Goal: Task Accomplishment & Management: Manage account settings

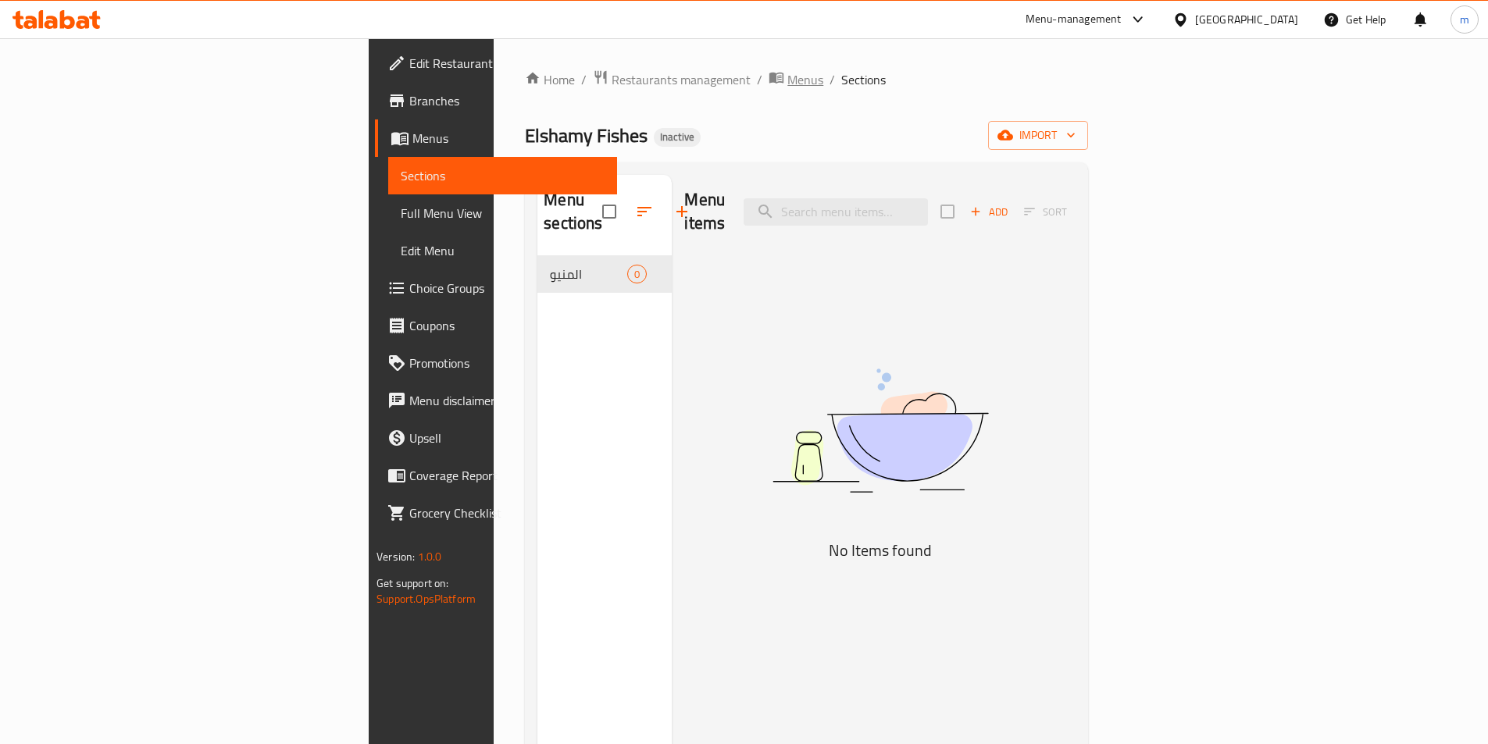
click at [787, 88] on span "Menus" at bounding box center [805, 79] width 36 height 19
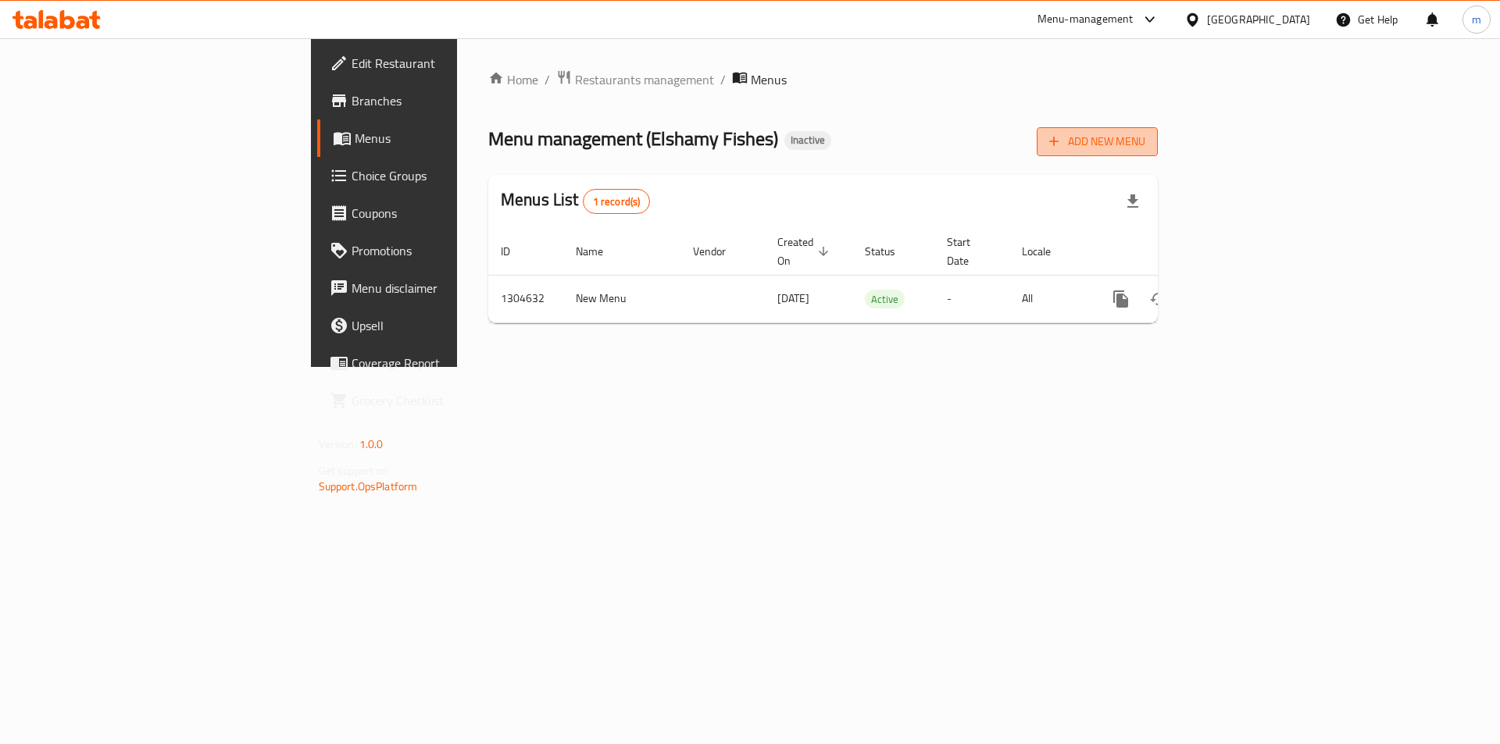
click at [1145, 151] on span "Add New Menu" at bounding box center [1097, 142] width 96 height 20
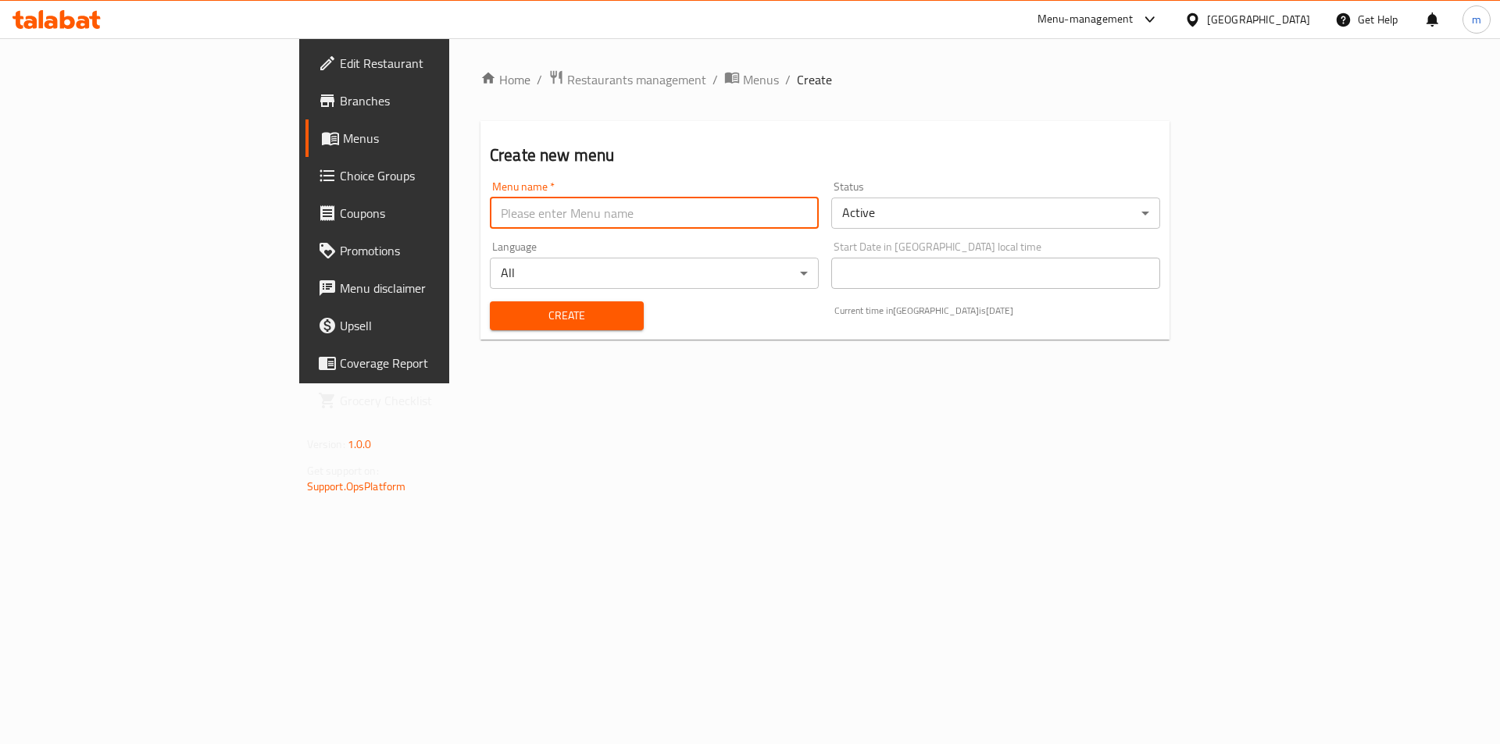
click at [574, 206] on input "text" at bounding box center [654, 213] width 329 height 31
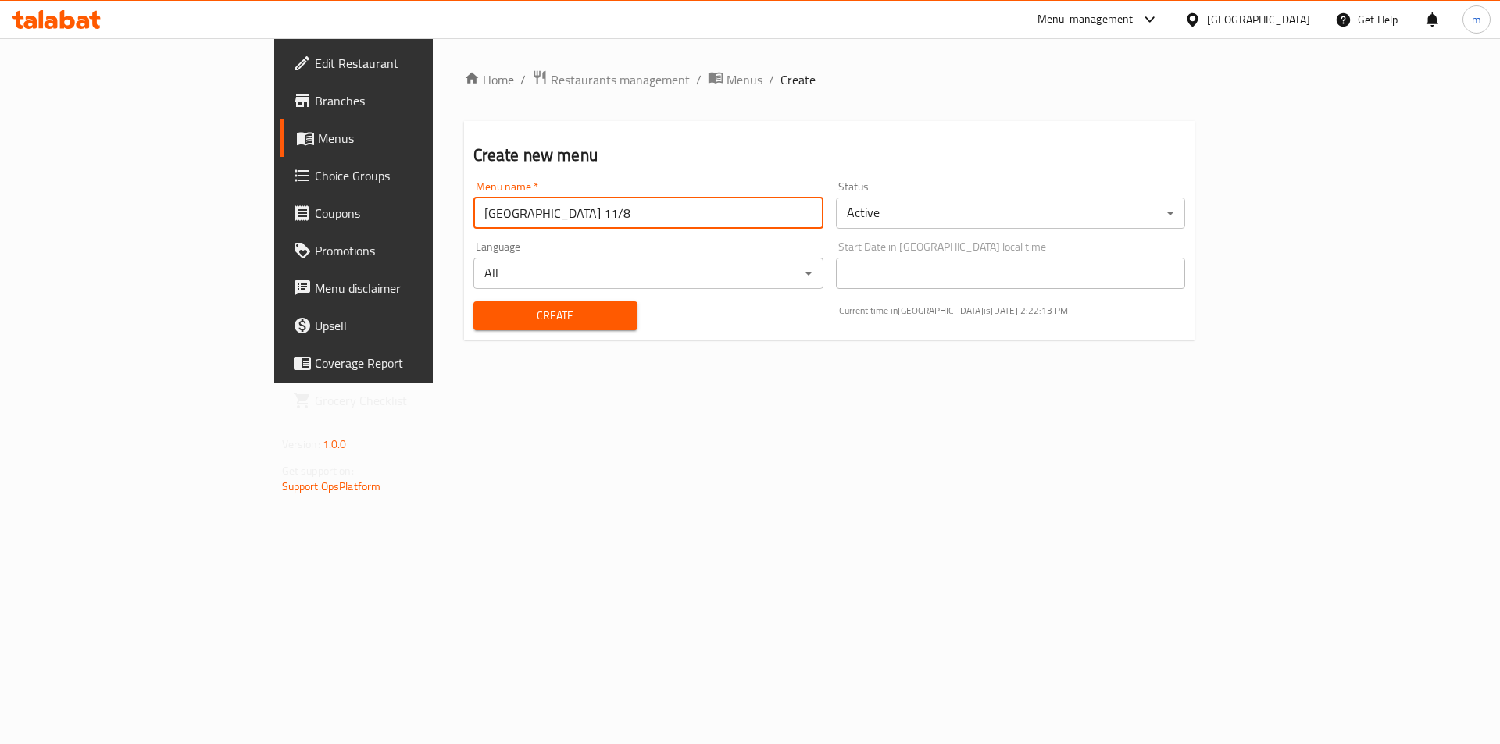
type input "[GEOGRAPHIC_DATA] 11/8"
click at [473, 302] on button "Create" at bounding box center [555, 316] width 164 height 29
click at [726, 77] on span "Menus" at bounding box center [744, 79] width 36 height 19
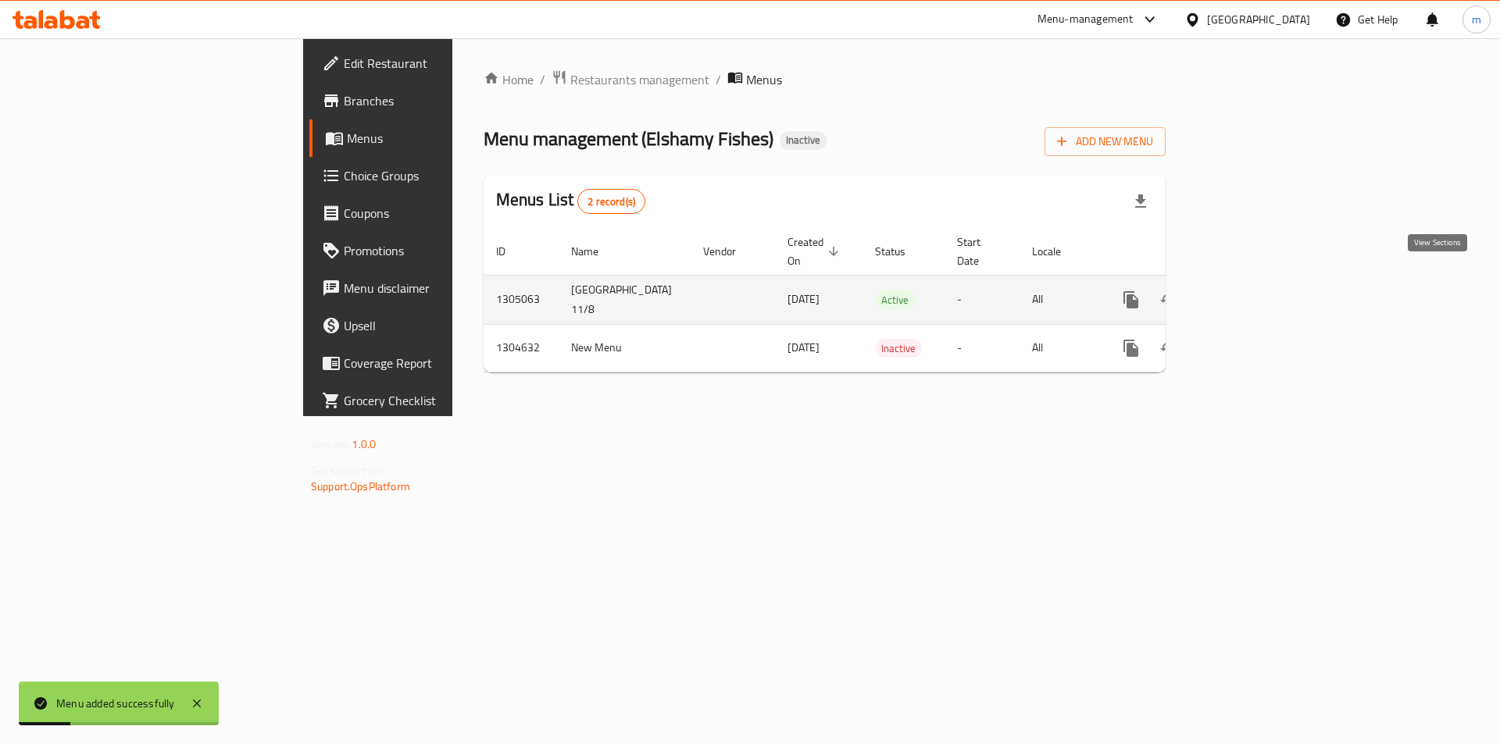
click at [1253, 291] on icon "enhanced table" at bounding box center [1243, 300] width 19 height 19
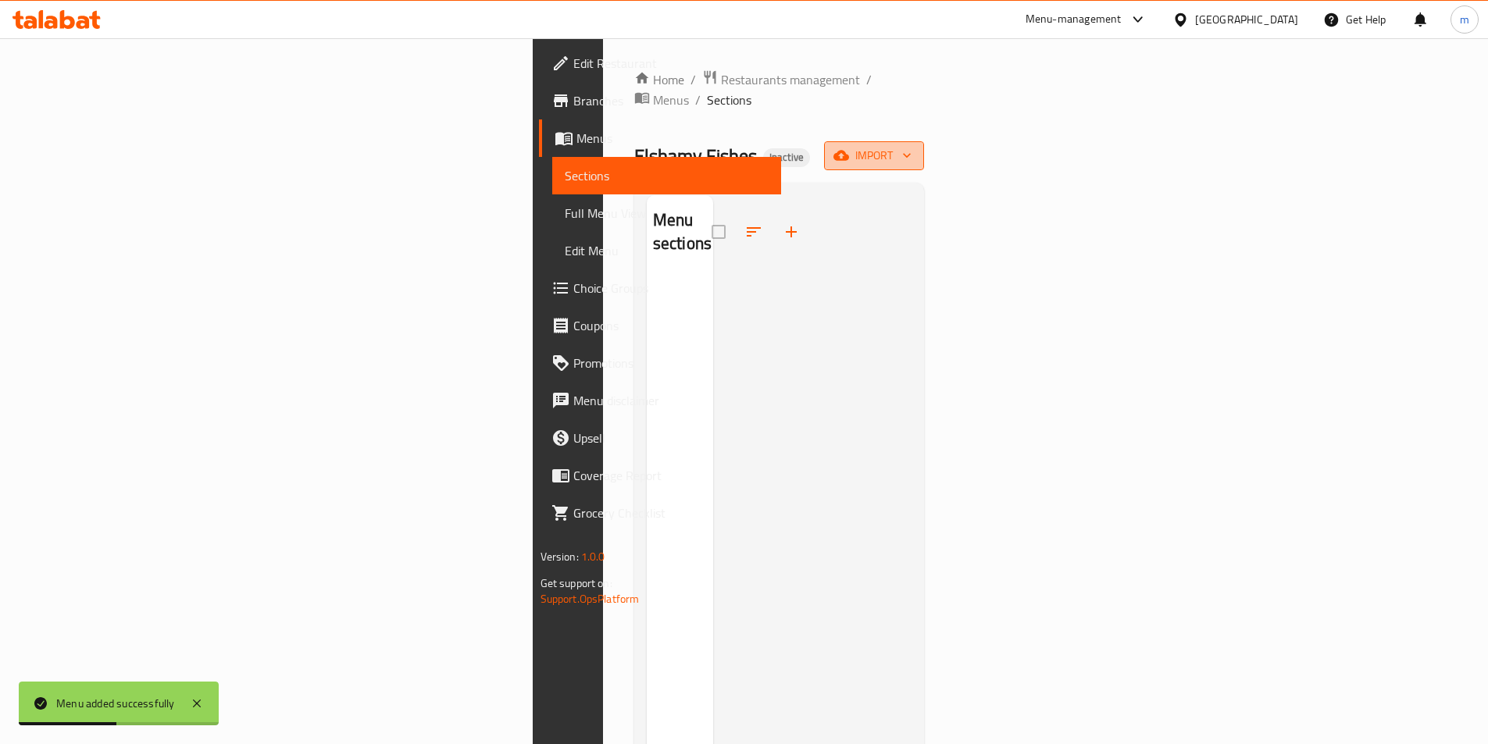
click at [912, 146] on span "import" at bounding box center [874, 156] width 75 height 20
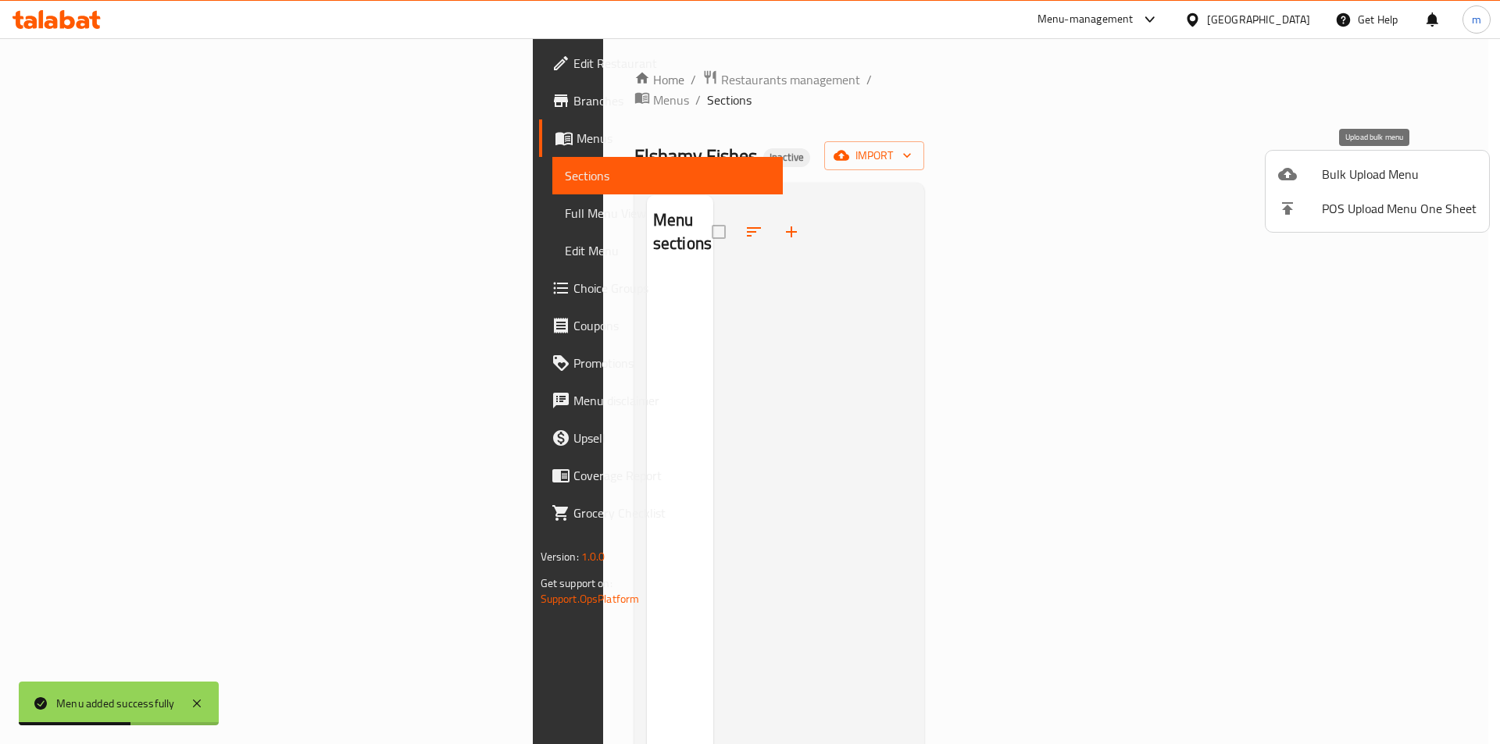
click at [1374, 180] on span "Bulk Upload Menu" at bounding box center [1399, 174] width 155 height 19
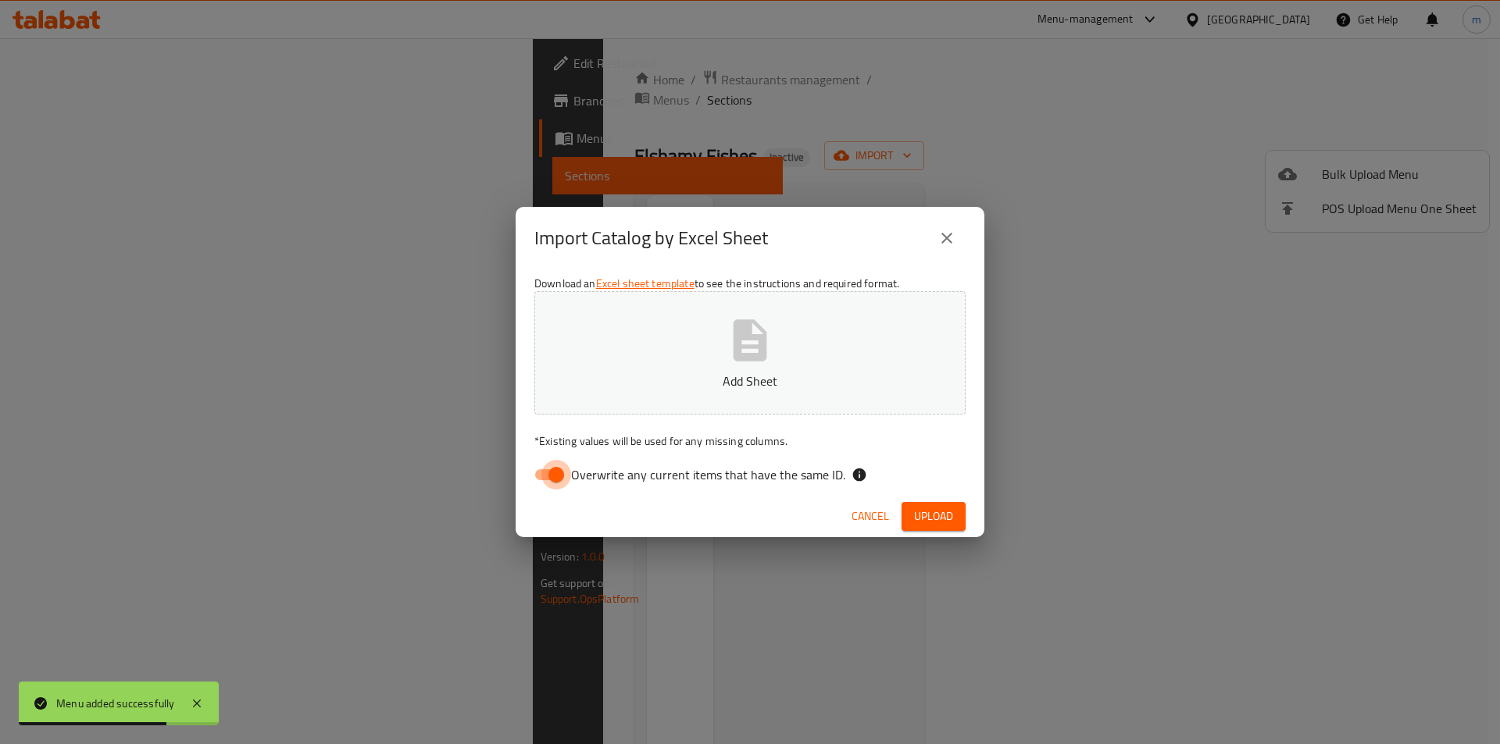
click at [545, 484] on input "Overwrite any current items that have the same ID." at bounding box center [556, 475] width 89 height 30
checkbox input "false"
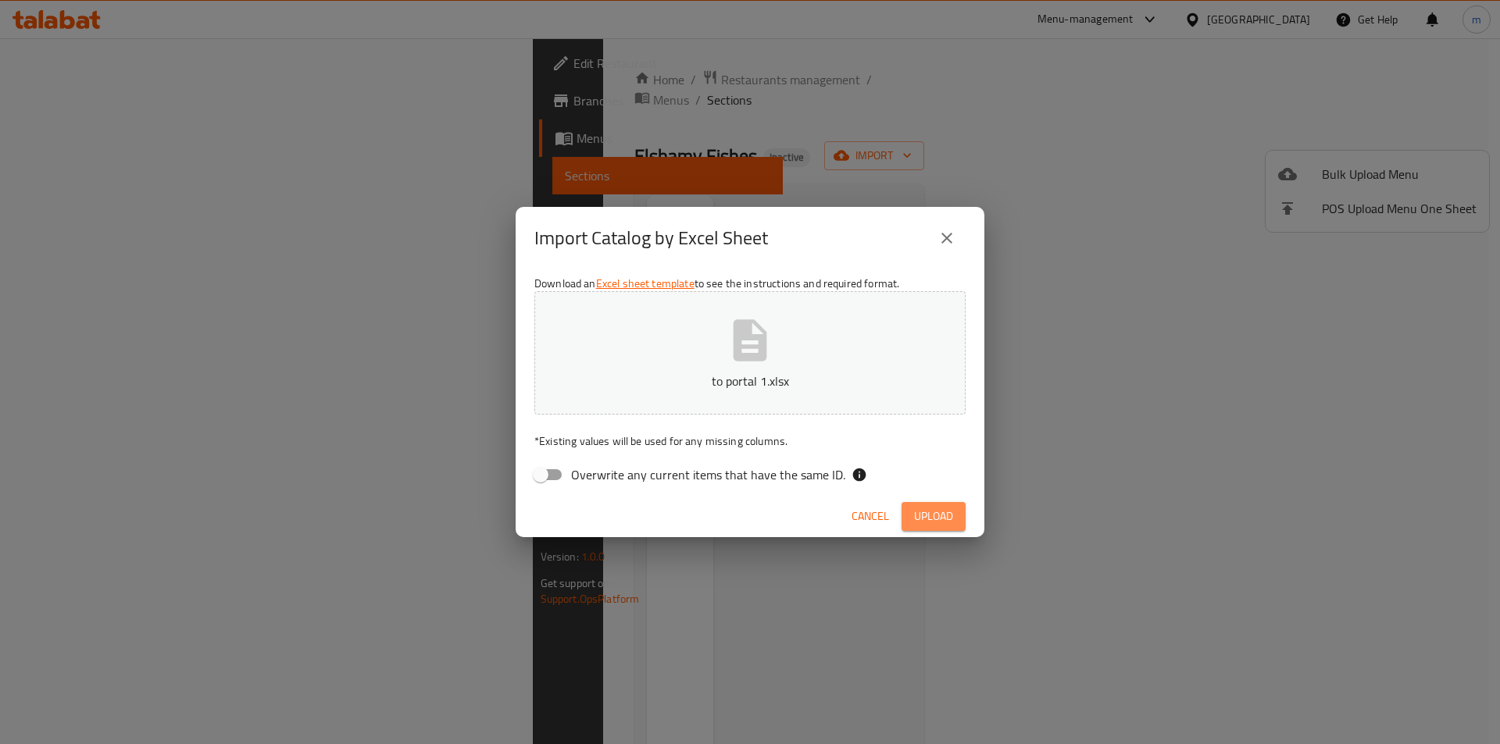
click at [950, 525] on span "Upload" at bounding box center [933, 517] width 39 height 20
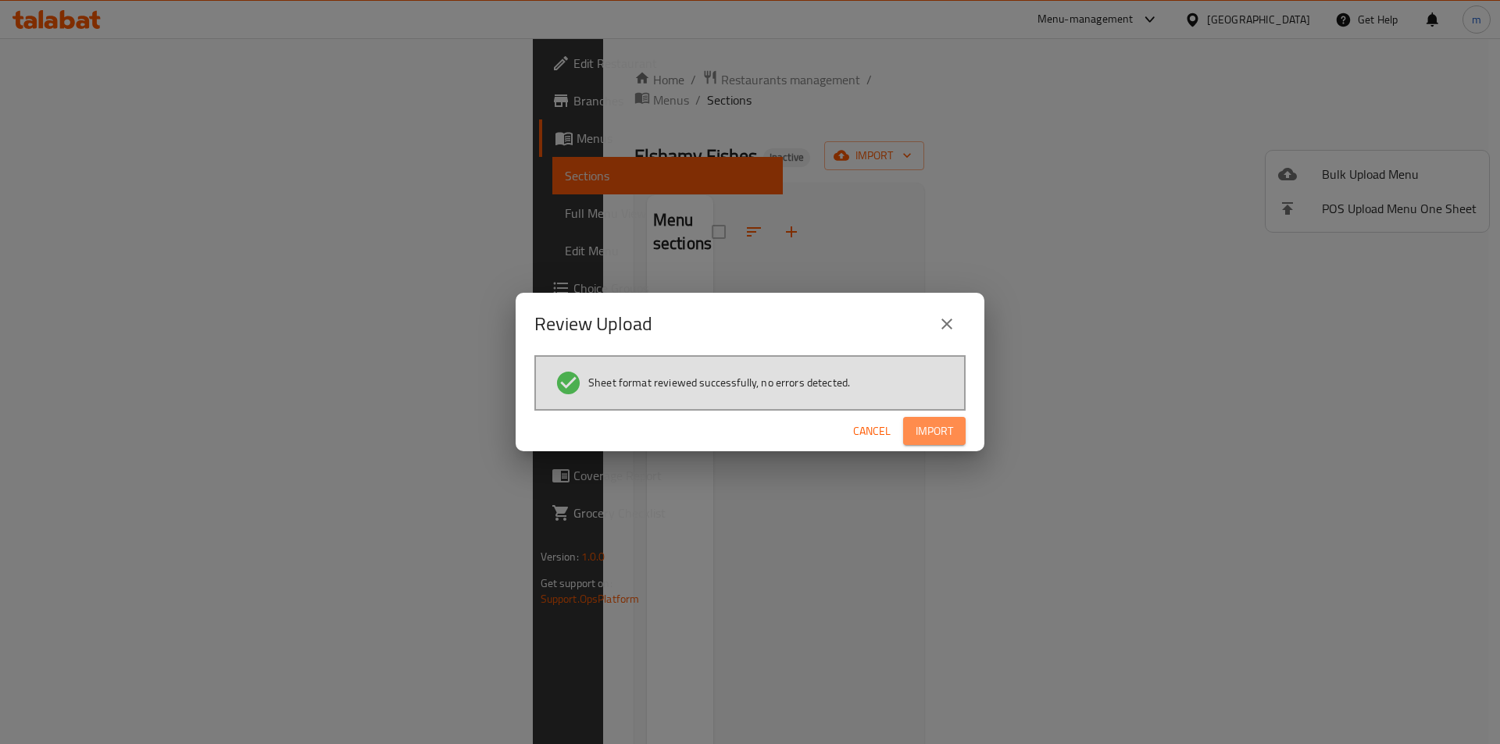
click at [929, 423] on span "Import" at bounding box center [934, 432] width 37 height 20
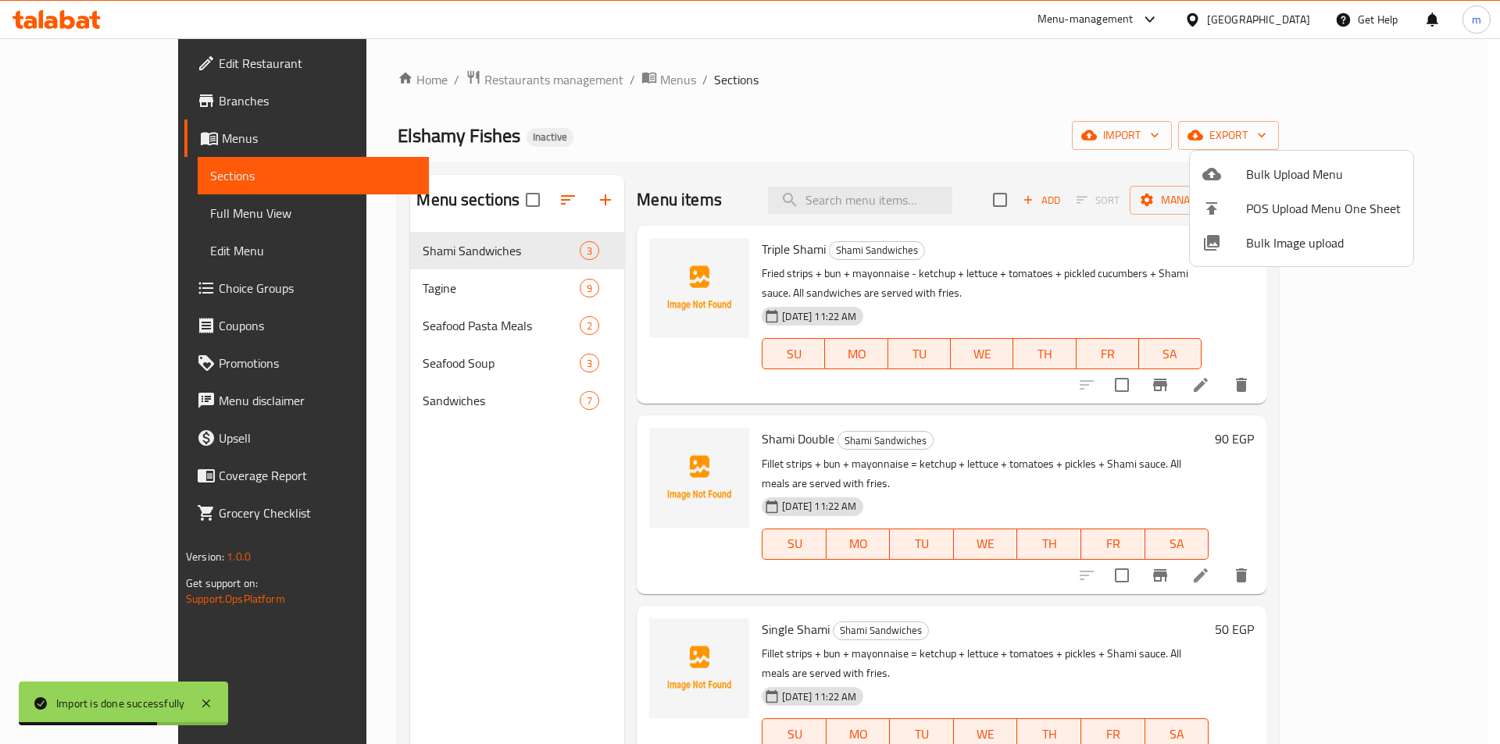
click at [409, 288] on div at bounding box center [750, 372] width 1500 height 744
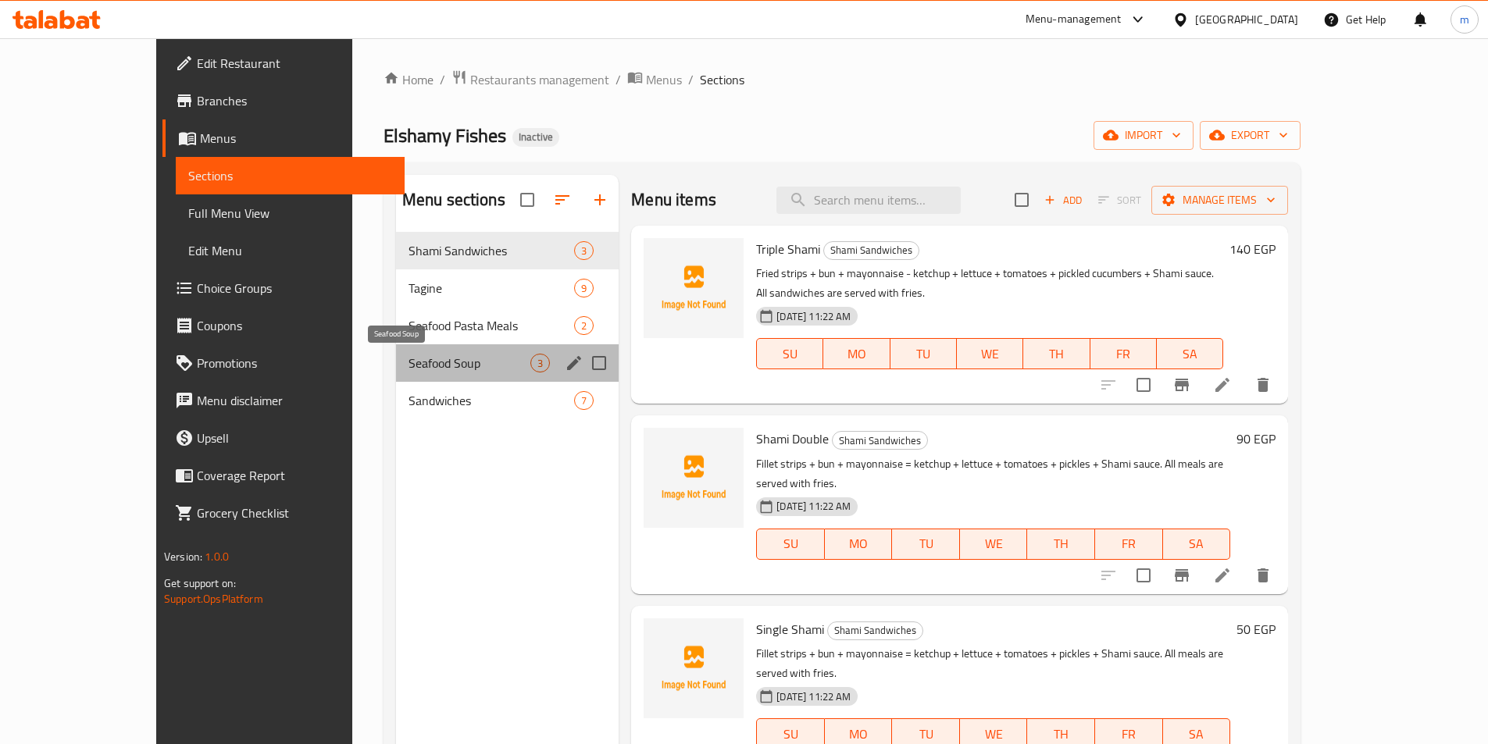
click at [446, 368] on span "Seafood Soup" at bounding box center [470, 363] width 122 height 19
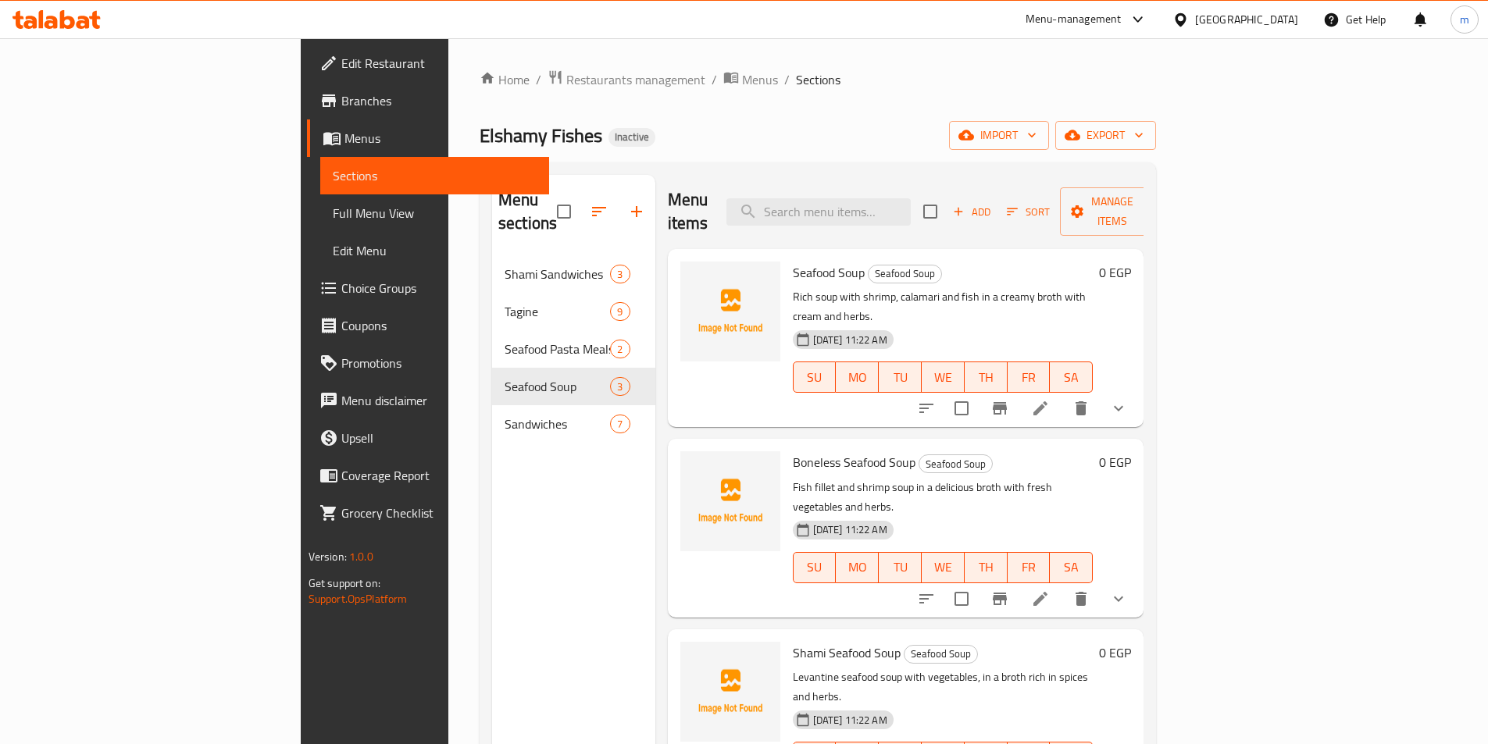
drag, startPoint x: 127, startPoint y: 220, endPoint x: 133, endPoint y: 195, distance: 25.6
click at [333, 220] on span "Full Menu View" at bounding box center [435, 213] width 204 height 19
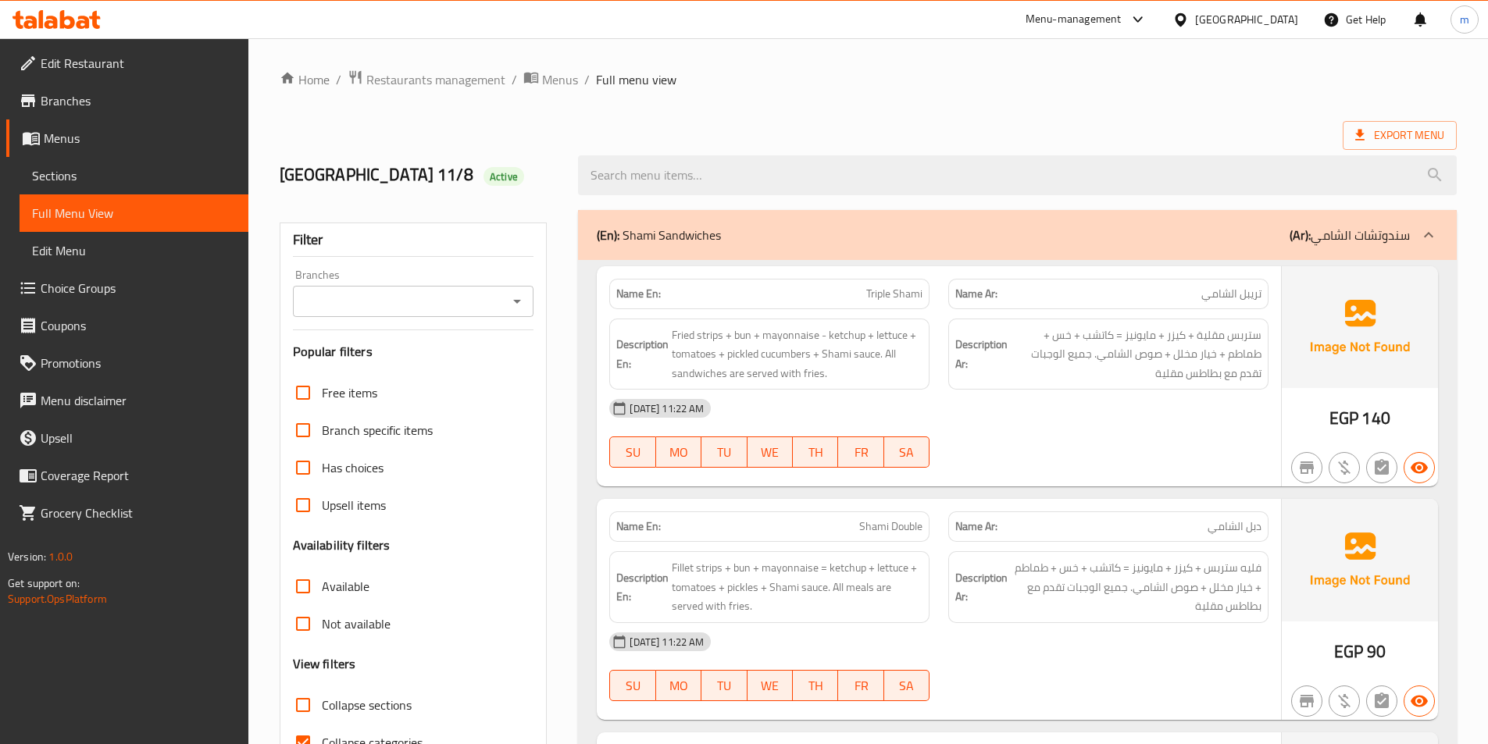
scroll to position [391, 0]
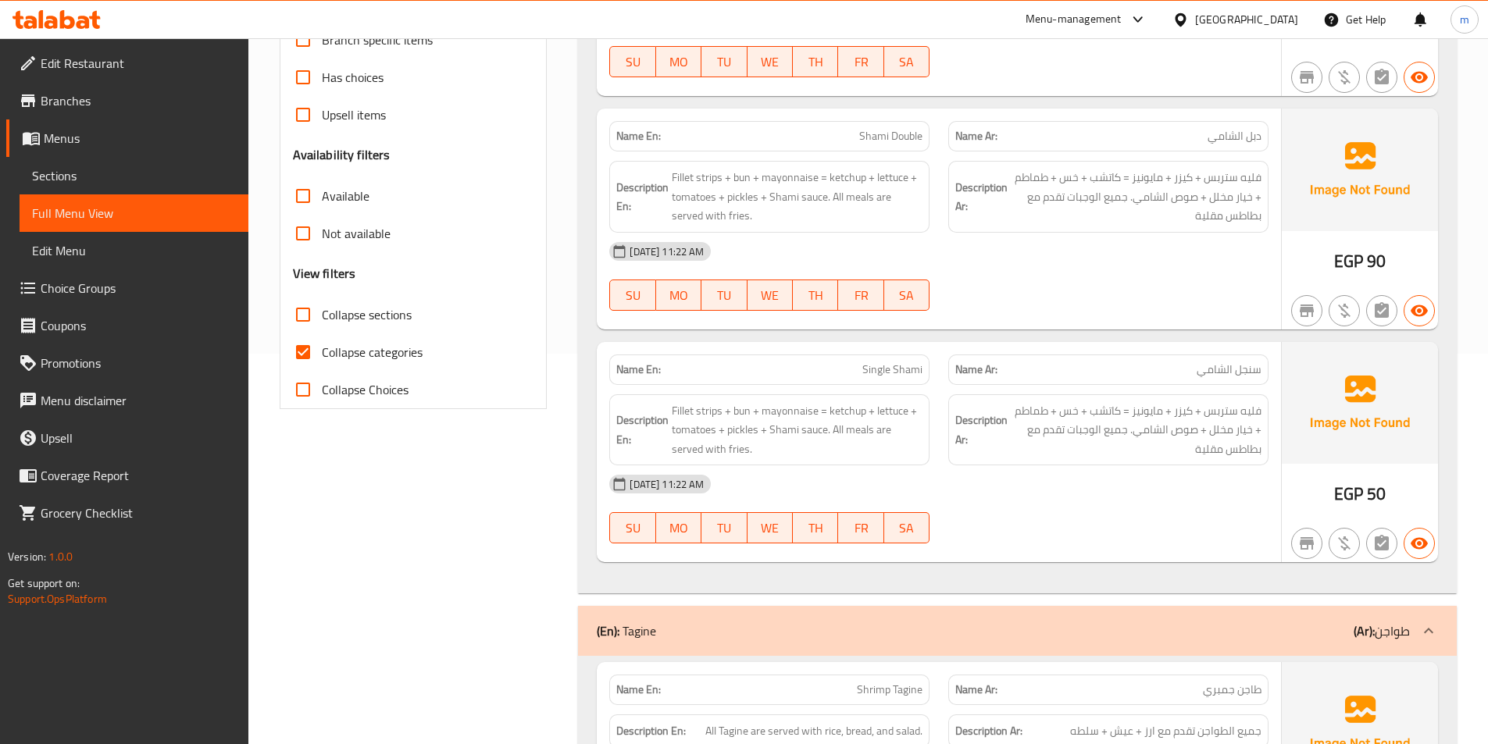
click at [344, 358] on span "Collapse categories" at bounding box center [372, 352] width 101 height 19
click at [322, 358] on input "Collapse categories" at bounding box center [302, 352] width 37 height 37
checkbox input "false"
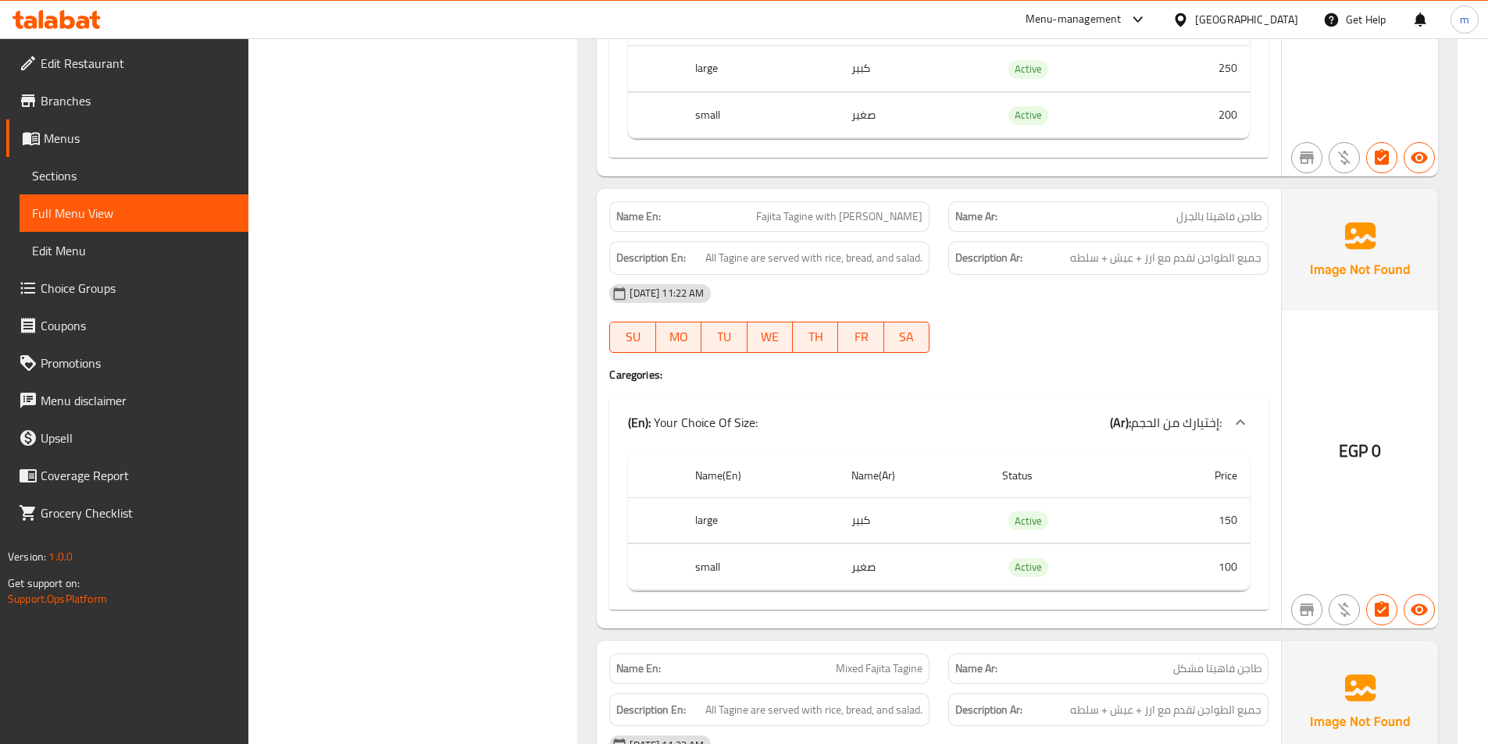
scroll to position [3515, 0]
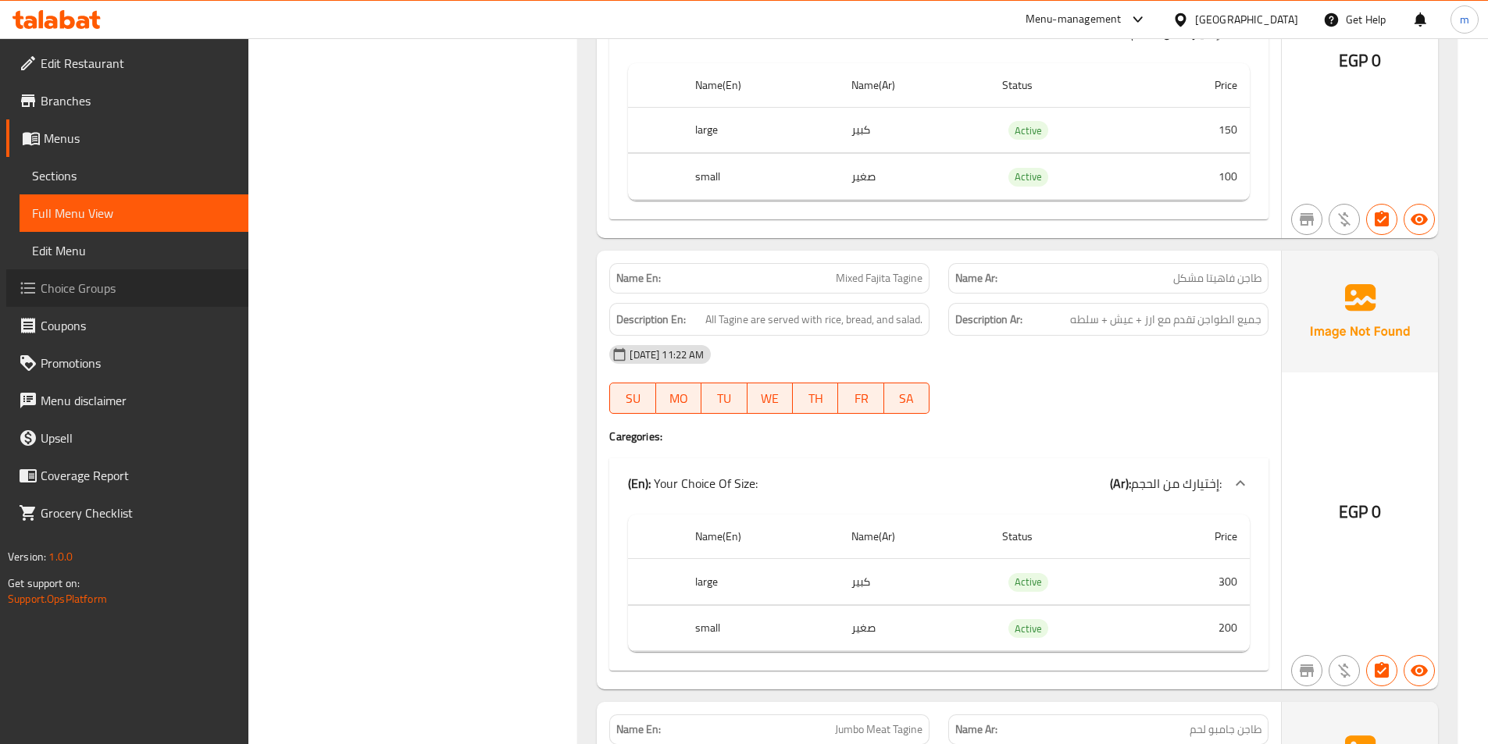
click at [50, 279] on span "Choice Groups" at bounding box center [138, 288] width 195 height 19
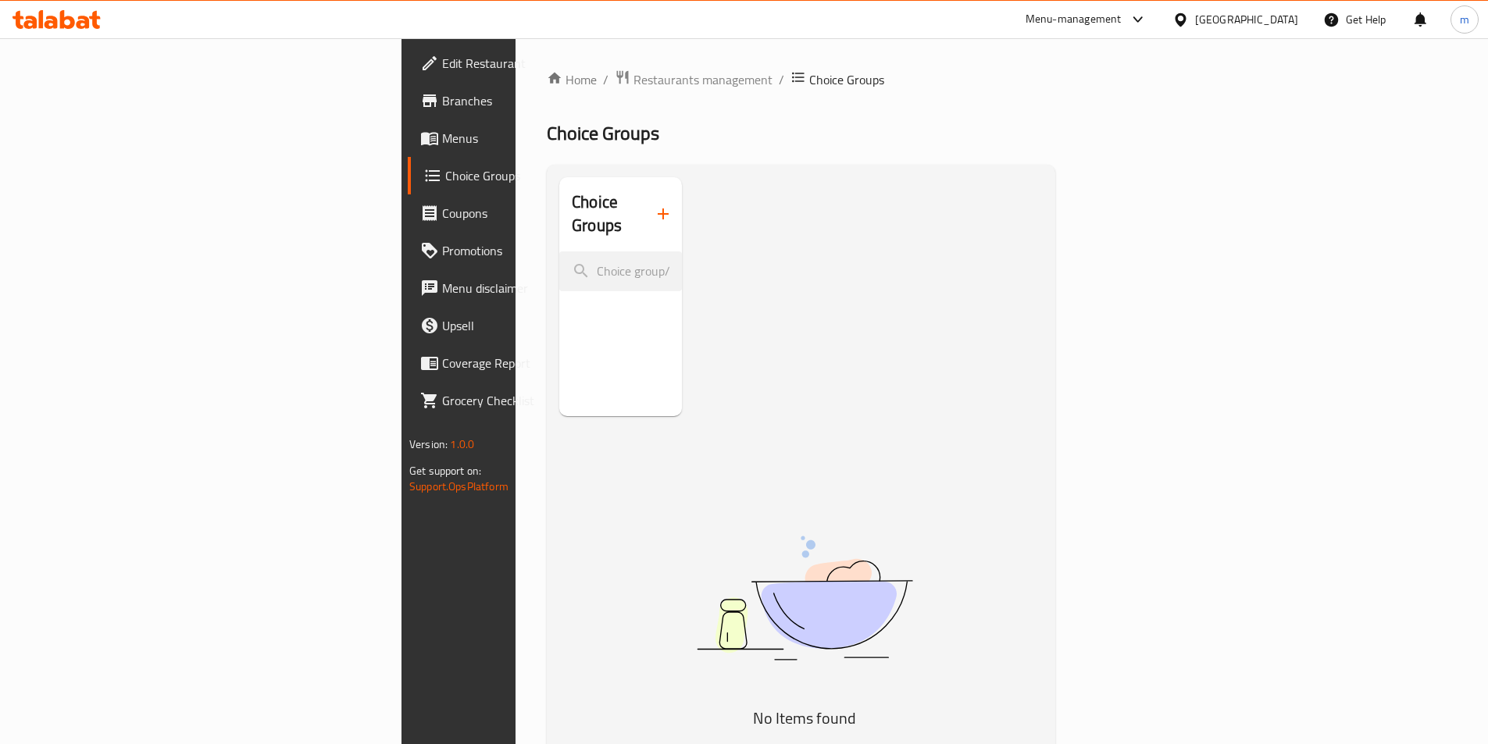
click at [442, 144] on span "Menus" at bounding box center [539, 138] width 195 height 19
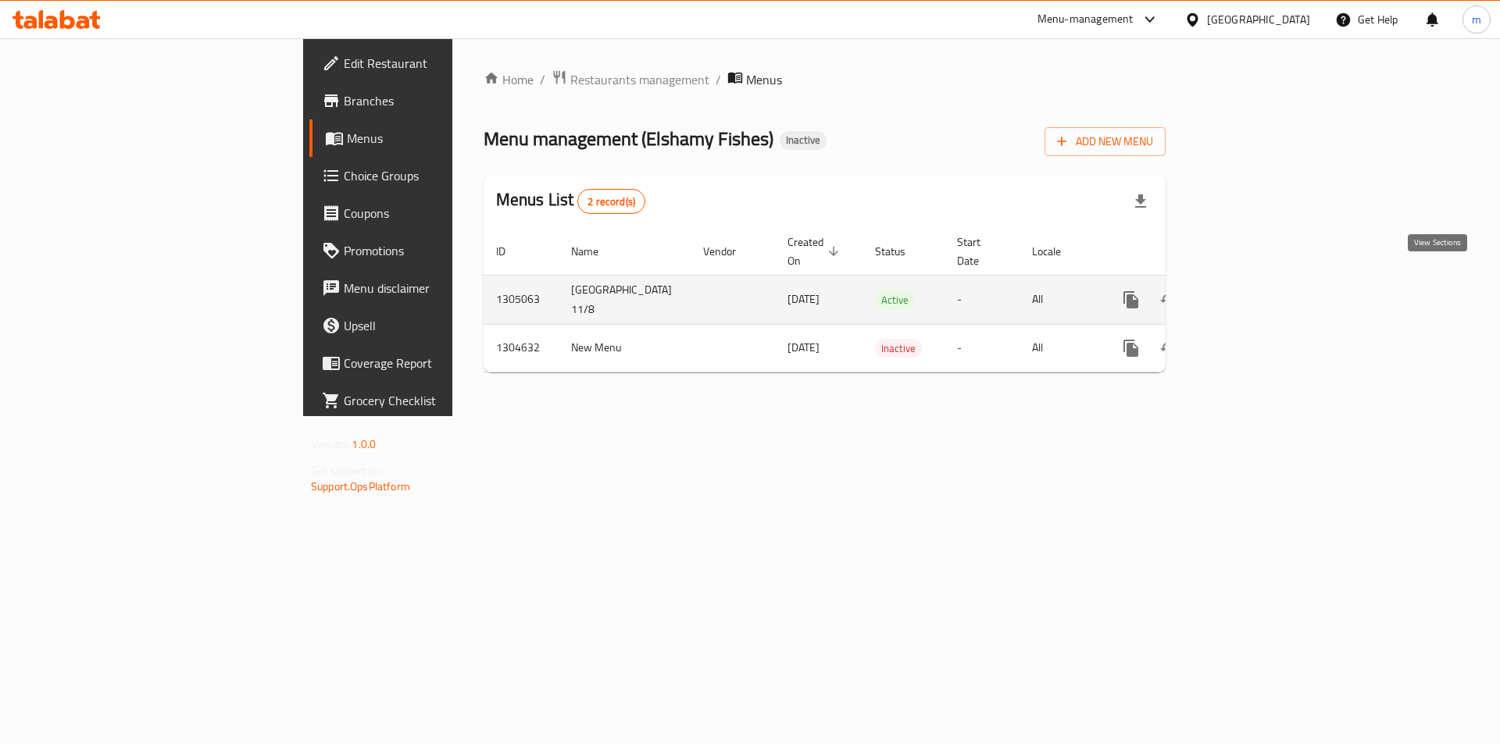
click at [1253, 291] on icon "enhanced table" at bounding box center [1243, 300] width 19 height 19
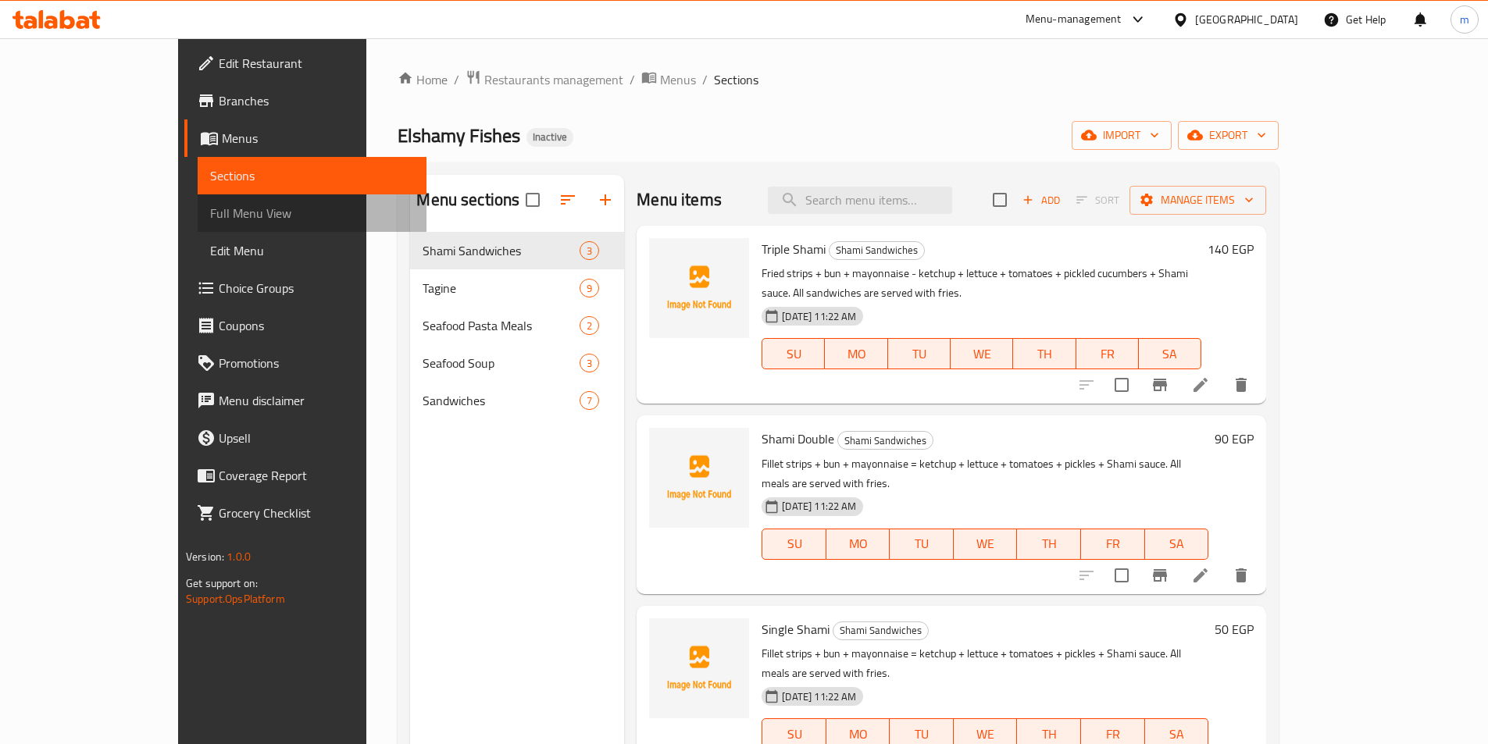
click at [210, 221] on span "Full Menu View" at bounding box center [312, 213] width 204 height 19
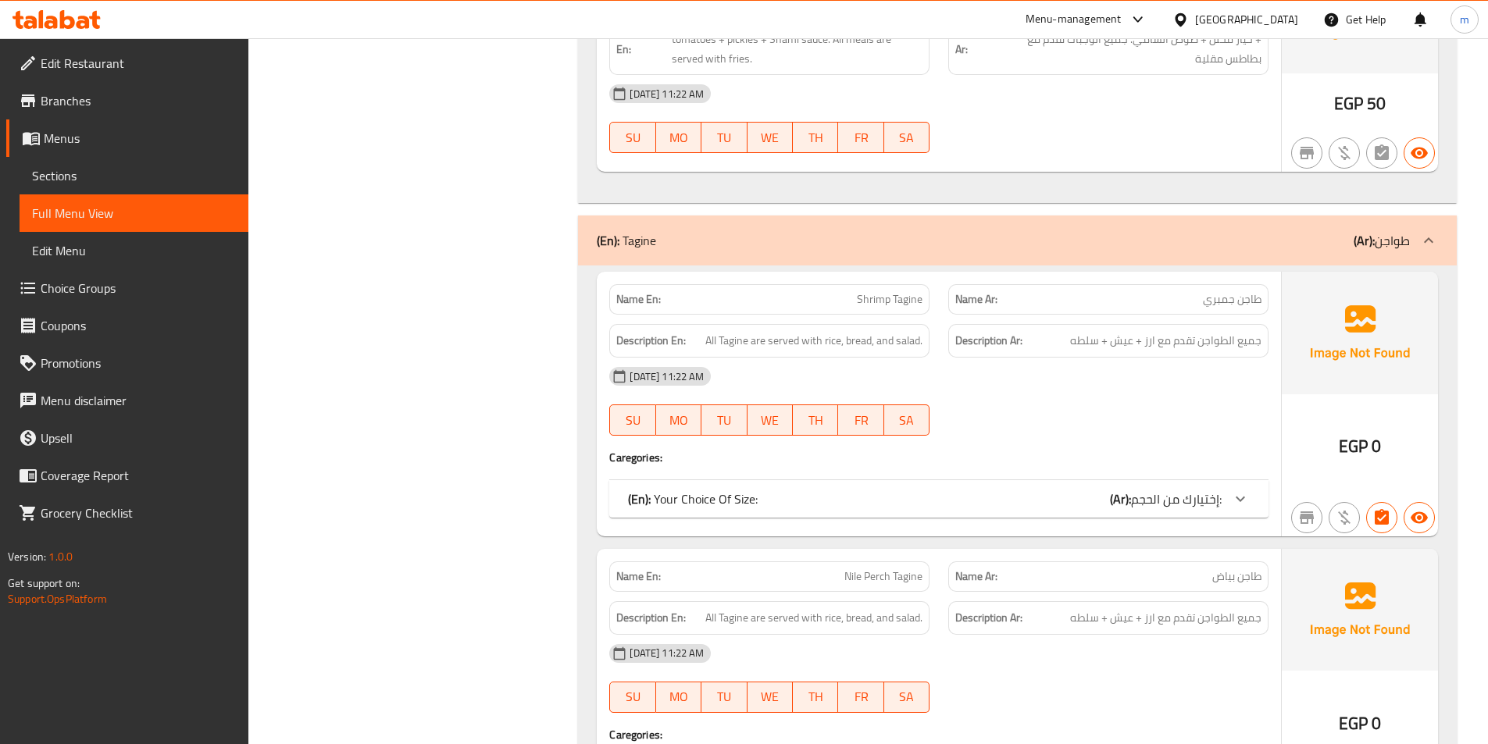
scroll to position [391, 0]
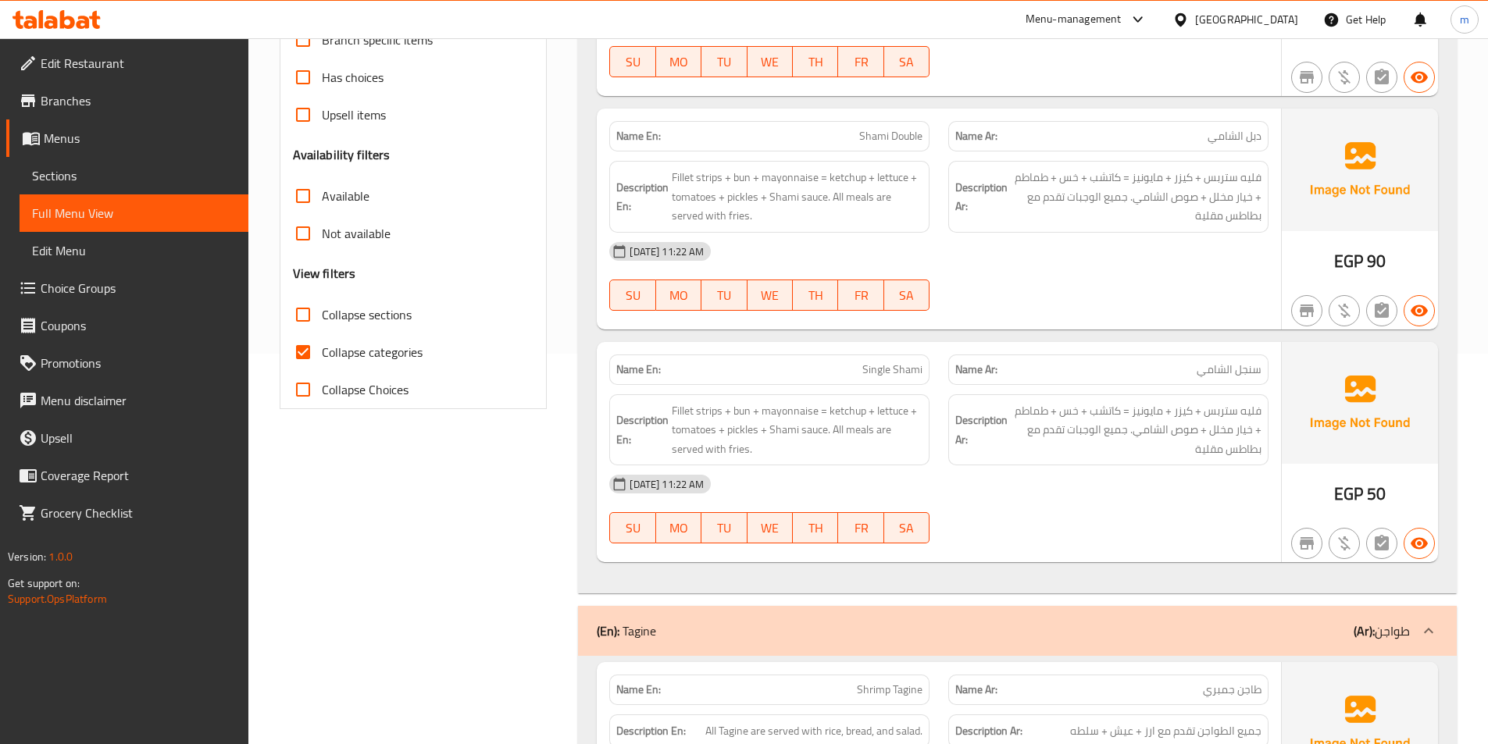
click at [399, 347] on span "Collapse categories" at bounding box center [372, 352] width 101 height 19
click at [322, 347] on input "Collapse categories" at bounding box center [302, 352] width 37 height 37
checkbox input "false"
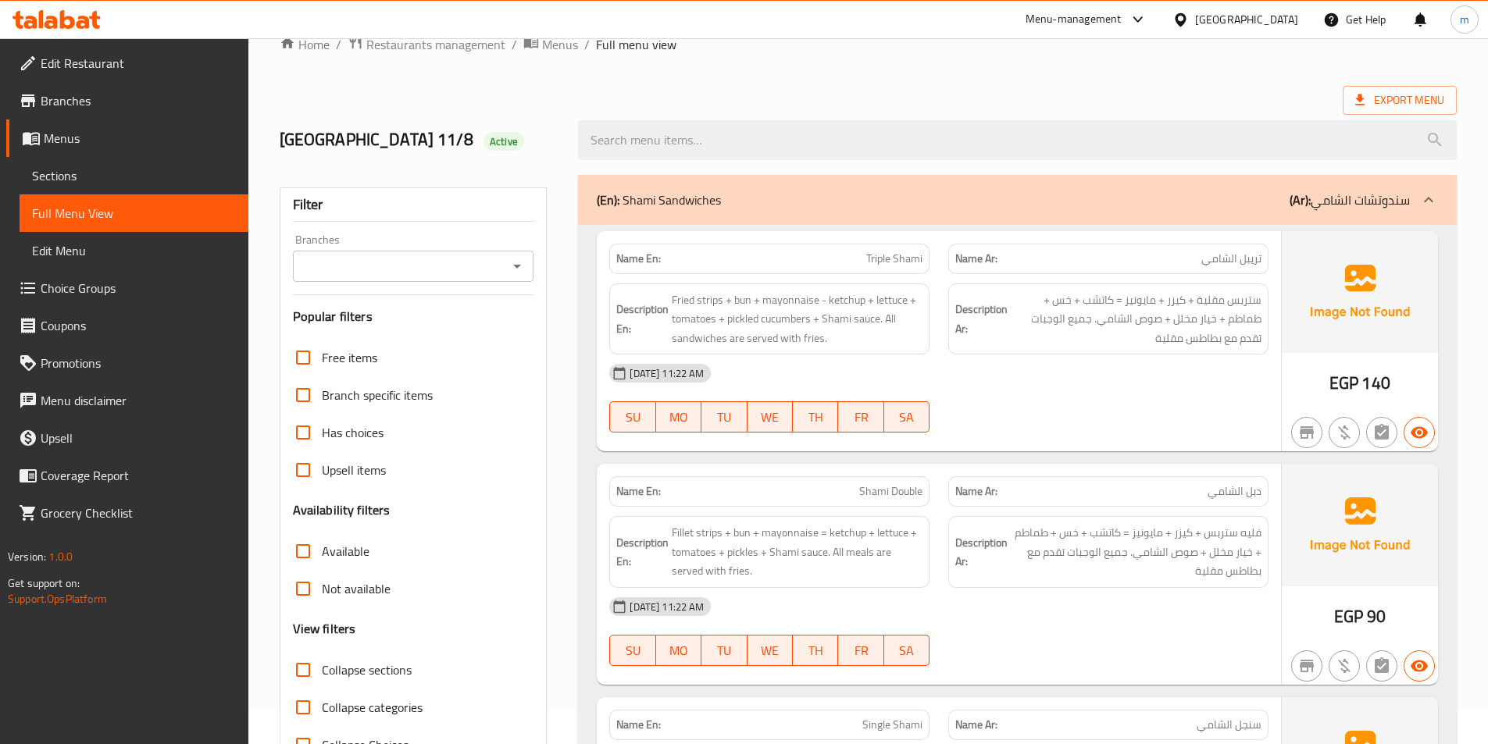
scroll to position [0, 0]
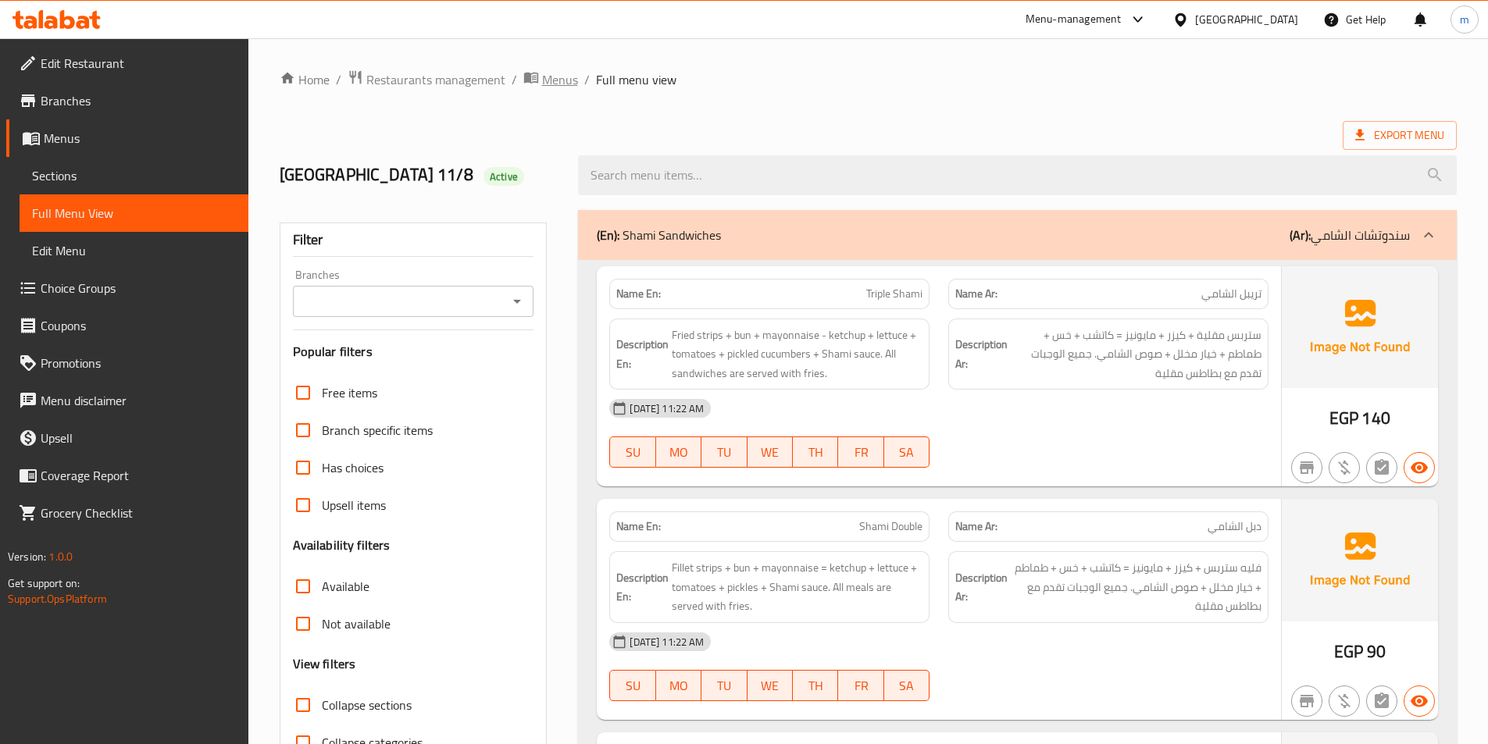
click at [547, 74] on span "Menus" at bounding box center [560, 79] width 36 height 19
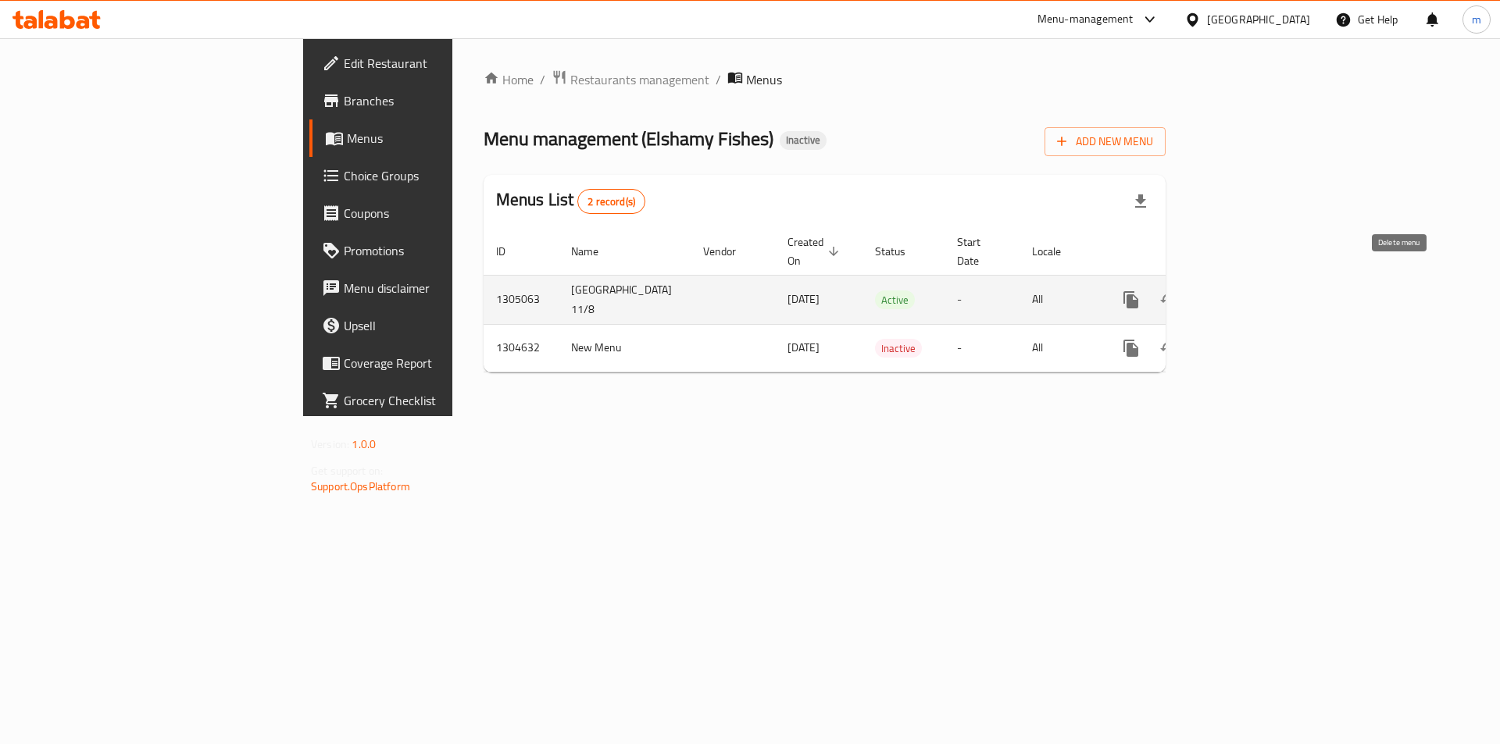
click at [1212, 293] on icon "enhanced table" at bounding box center [1206, 300] width 11 height 14
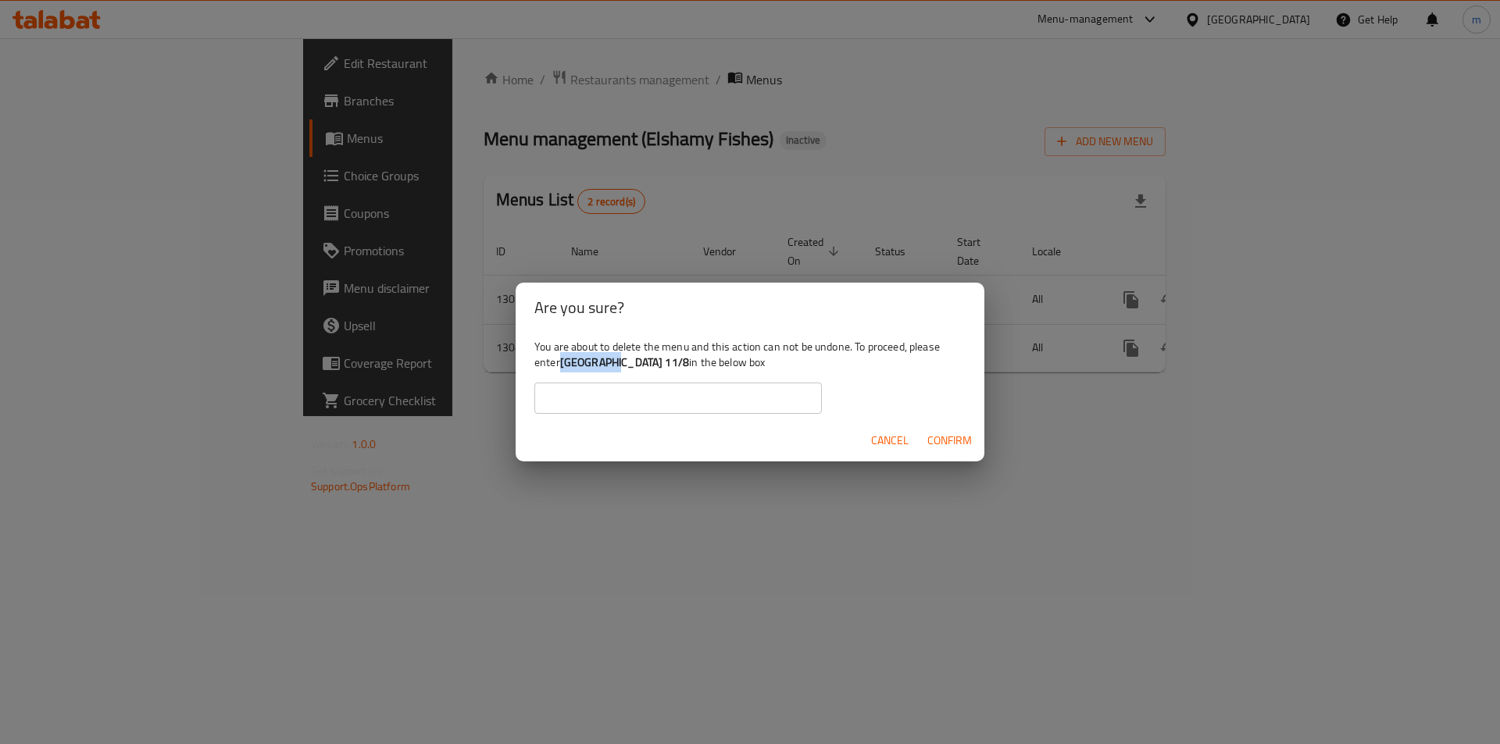
drag, startPoint x: 564, startPoint y: 365, endPoint x: 616, endPoint y: 369, distance: 52.5
click at [616, 369] on div "You are about to delete the menu and this action can not be undone. To proceed,…" at bounding box center [750, 376] width 469 height 87
copy b "[GEOGRAPHIC_DATA] 11/8"
click at [603, 396] on input "text" at bounding box center [677, 398] width 287 height 31
paste input "[GEOGRAPHIC_DATA] 11/8"
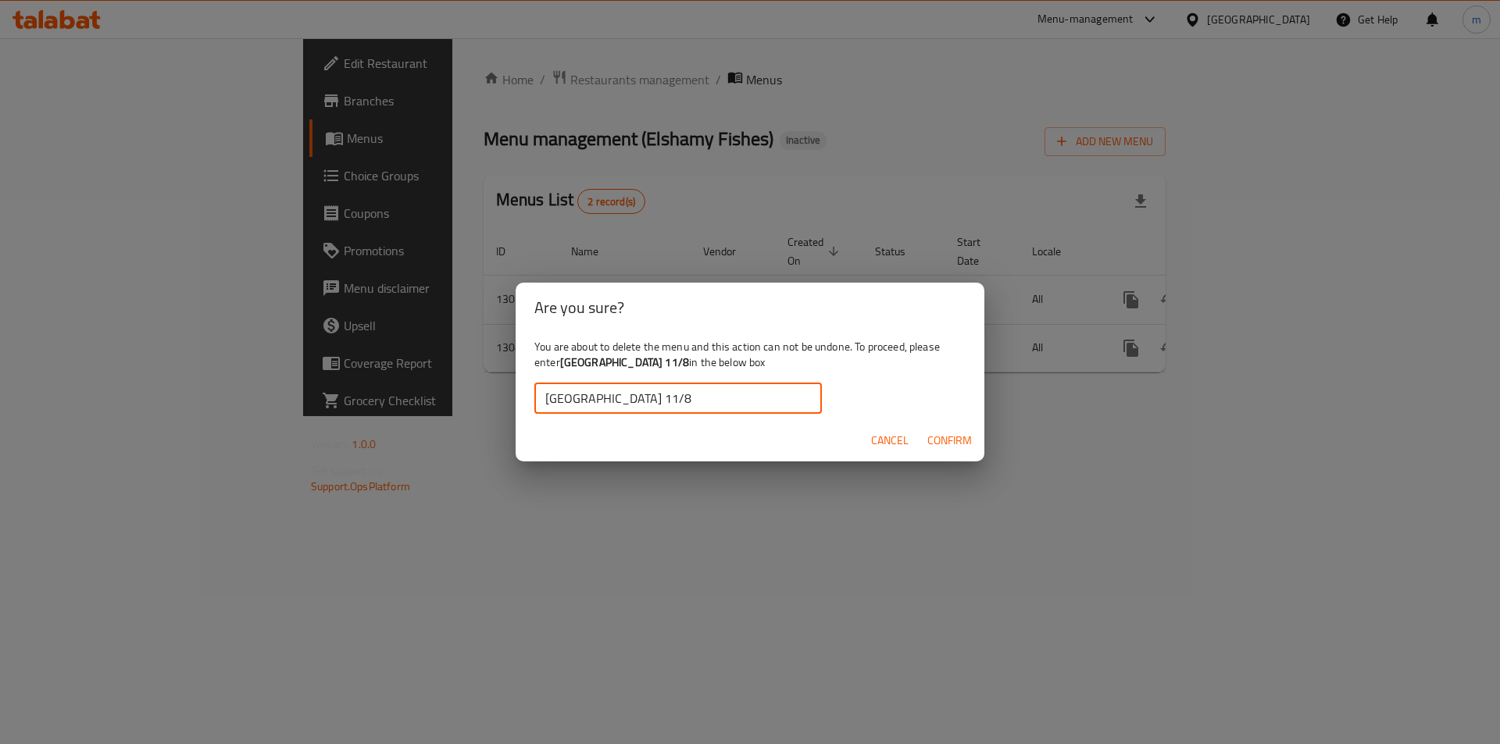
type input "[GEOGRAPHIC_DATA] 11/8"
click at [929, 444] on span "Confirm" at bounding box center [949, 441] width 45 height 20
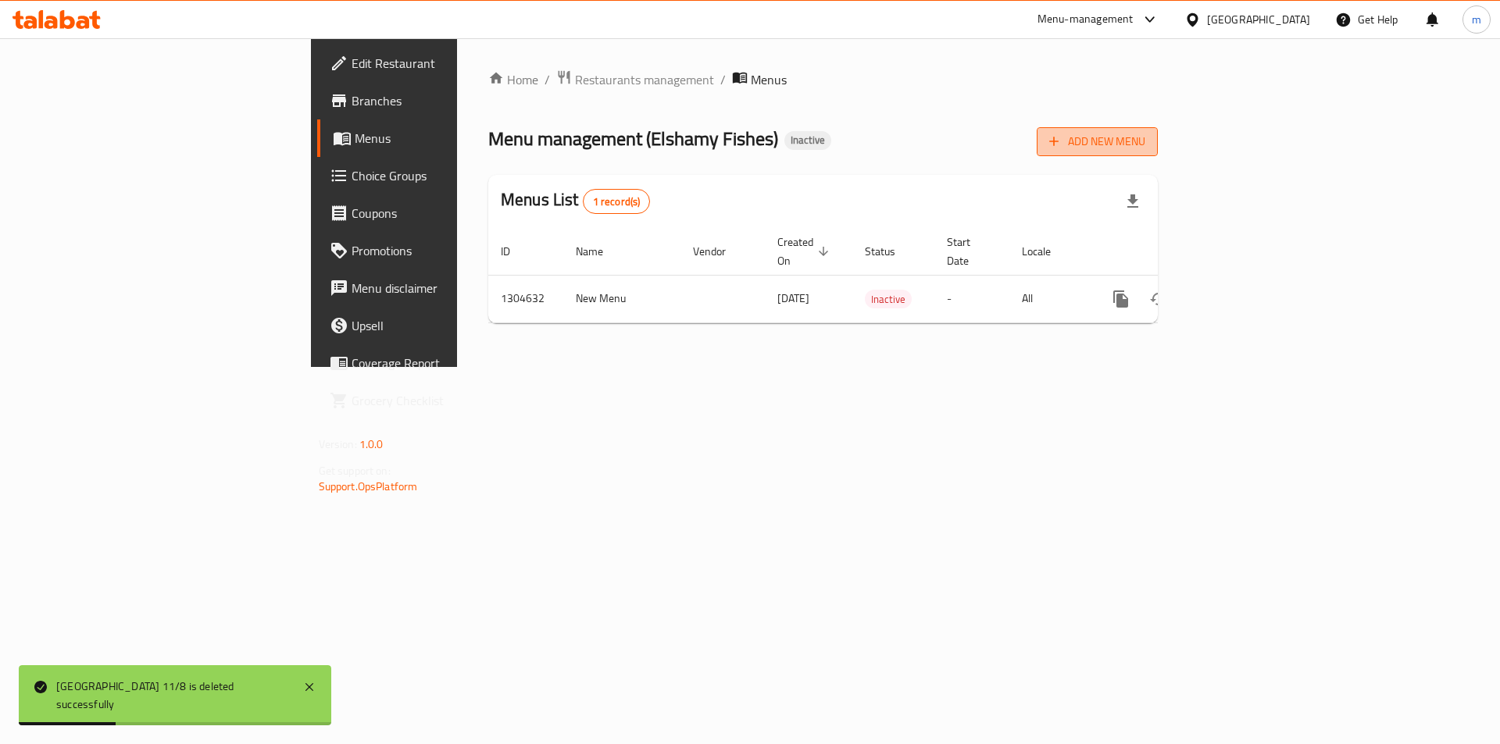
click at [1145, 144] on span "Add New Menu" at bounding box center [1097, 142] width 96 height 20
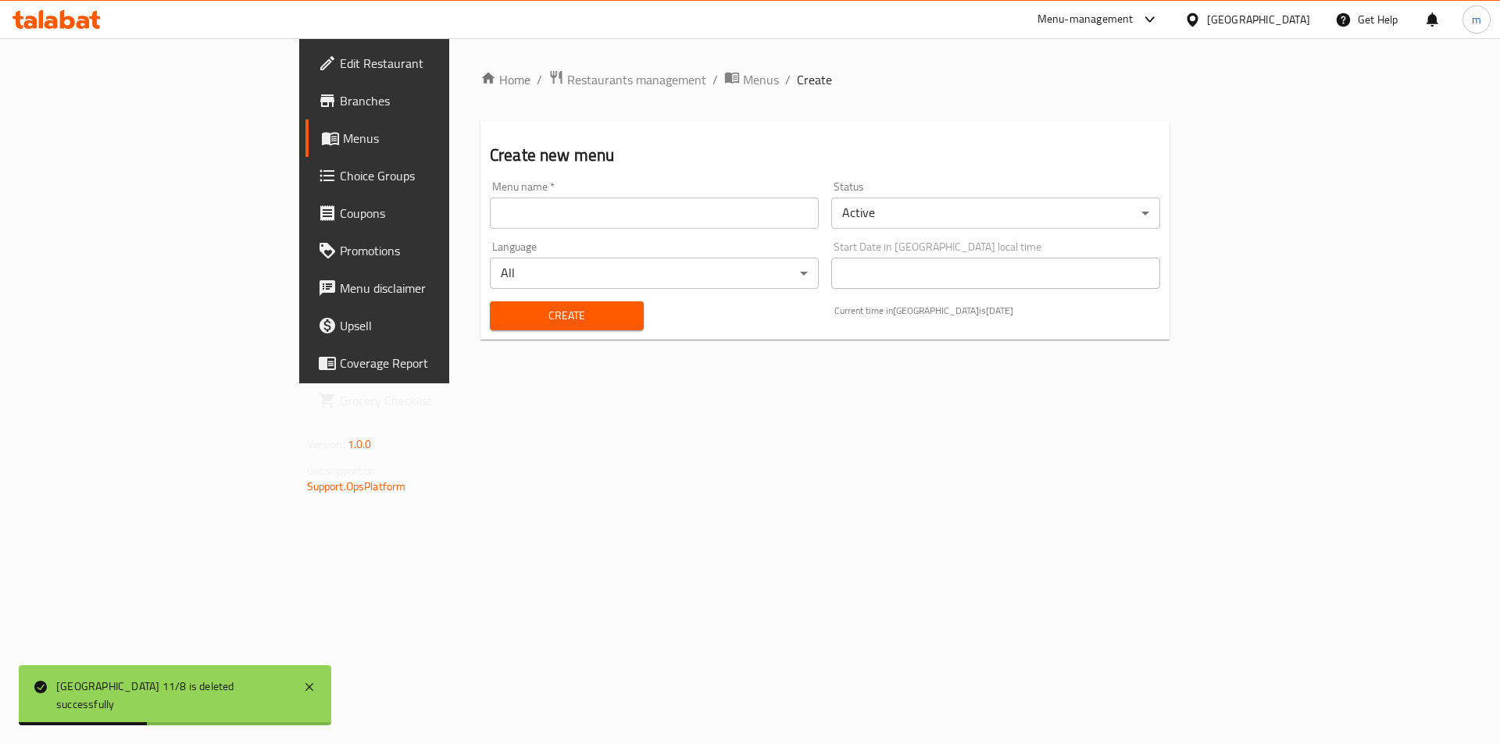
click at [615, 220] on input "text" at bounding box center [654, 213] width 329 height 31
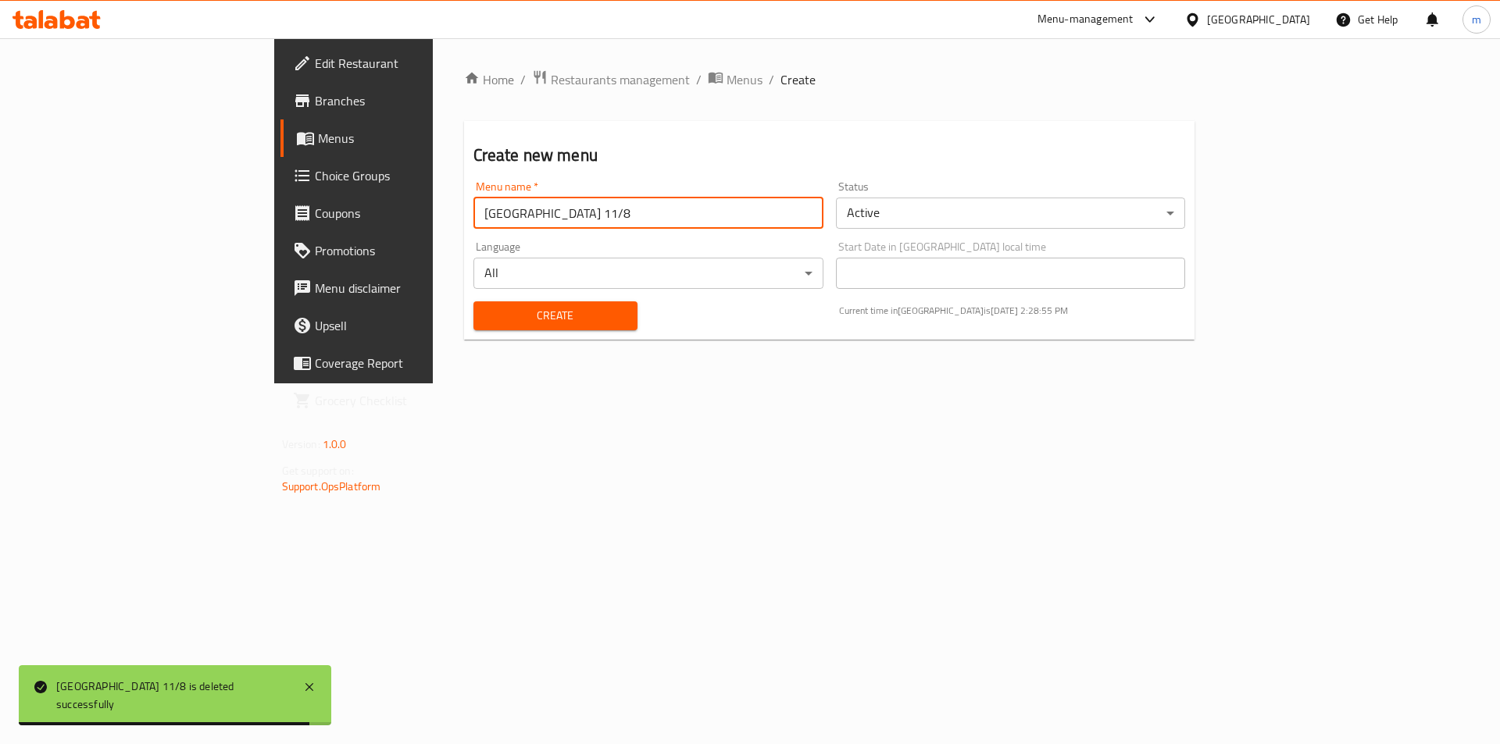
type input "[GEOGRAPHIC_DATA] 11/8"
click at [473, 302] on button "Create" at bounding box center [555, 316] width 164 height 29
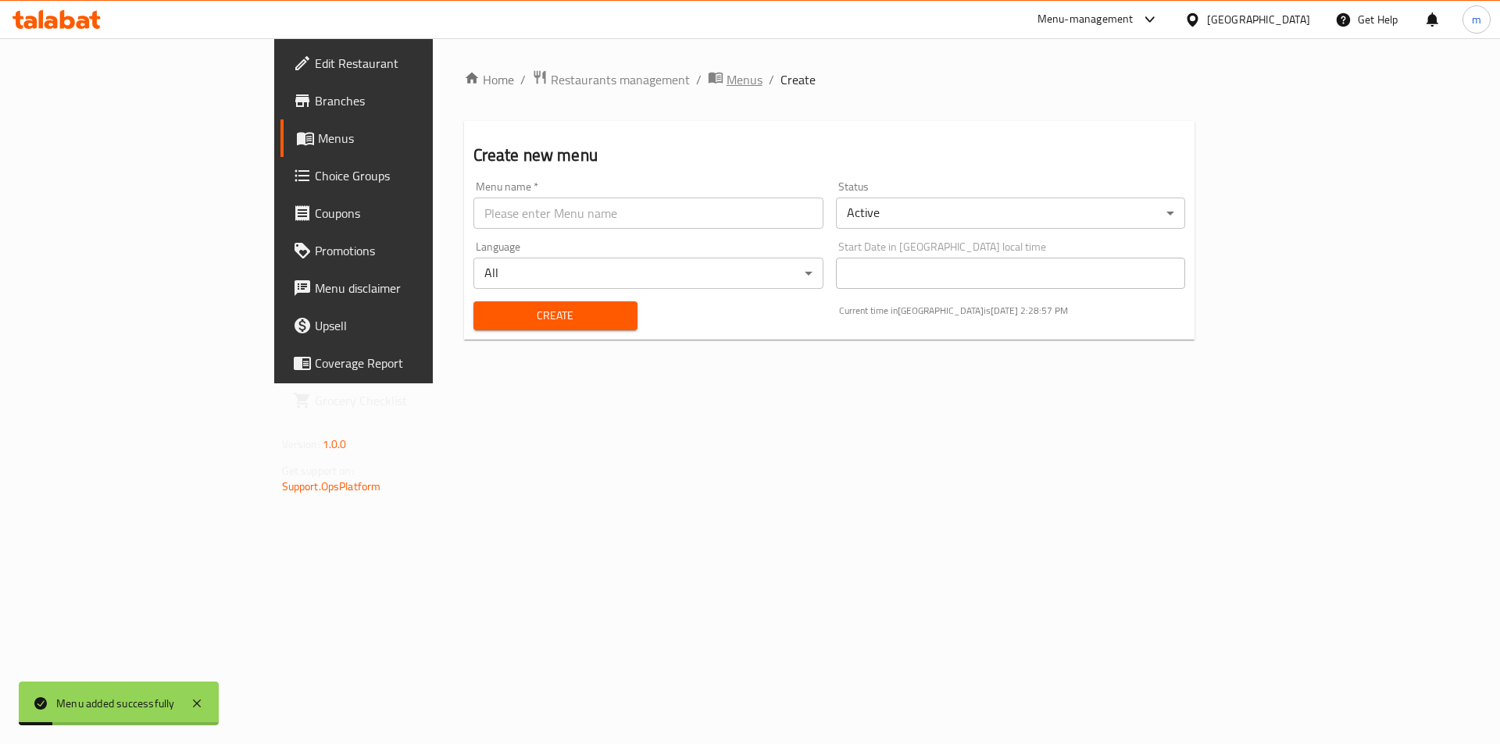
click at [726, 81] on span "Menus" at bounding box center [744, 79] width 36 height 19
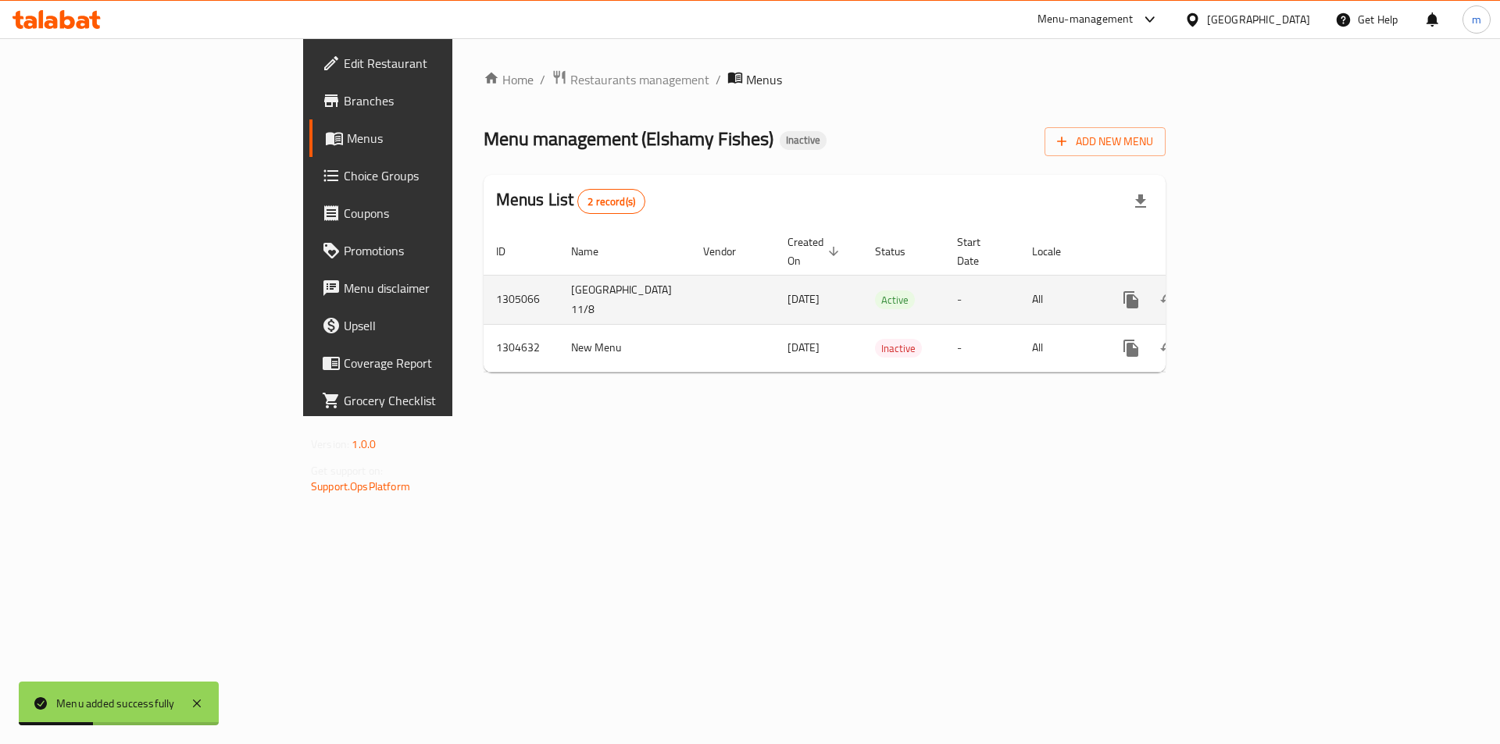
click at [1262, 291] on link "enhanced table" at bounding box center [1243, 299] width 37 height 37
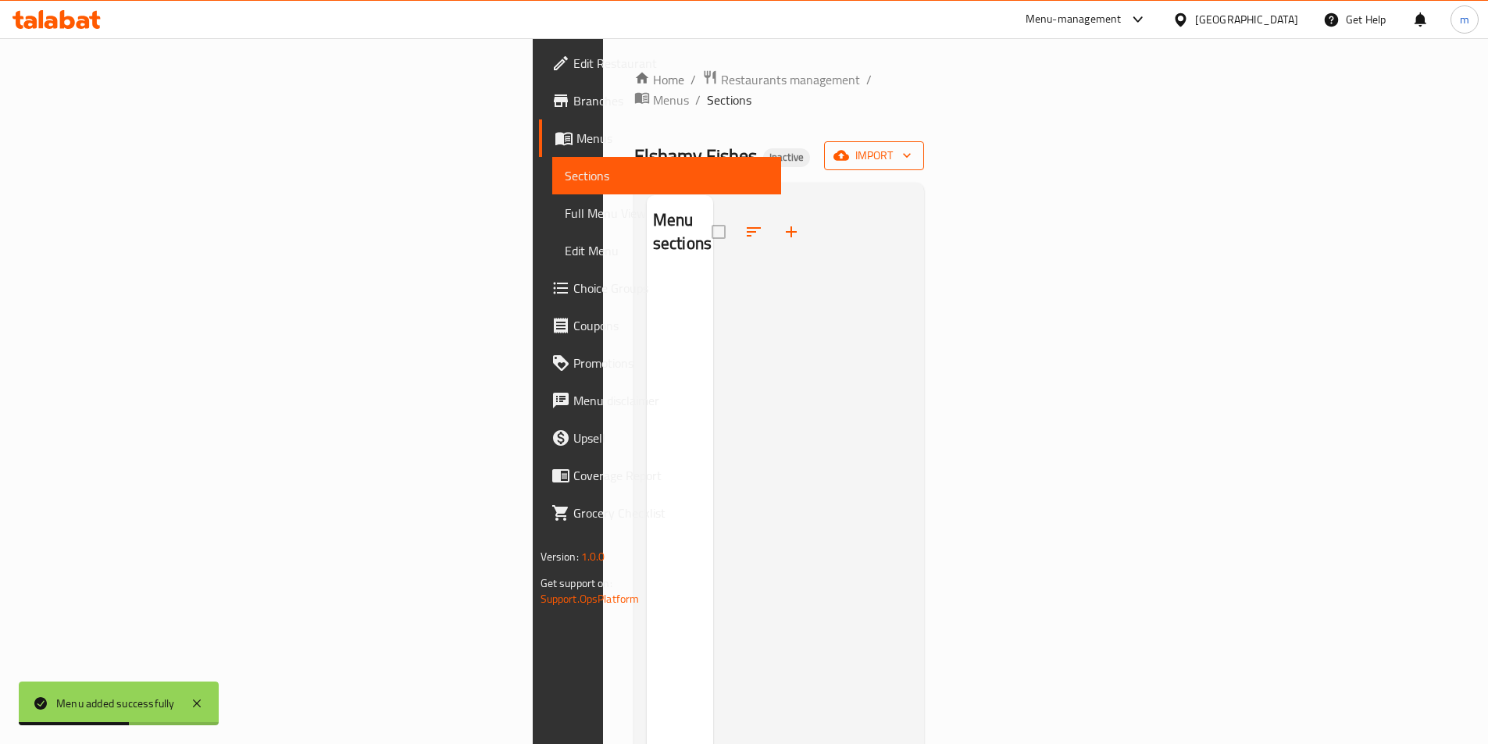
click at [912, 146] on span "import" at bounding box center [874, 156] width 75 height 20
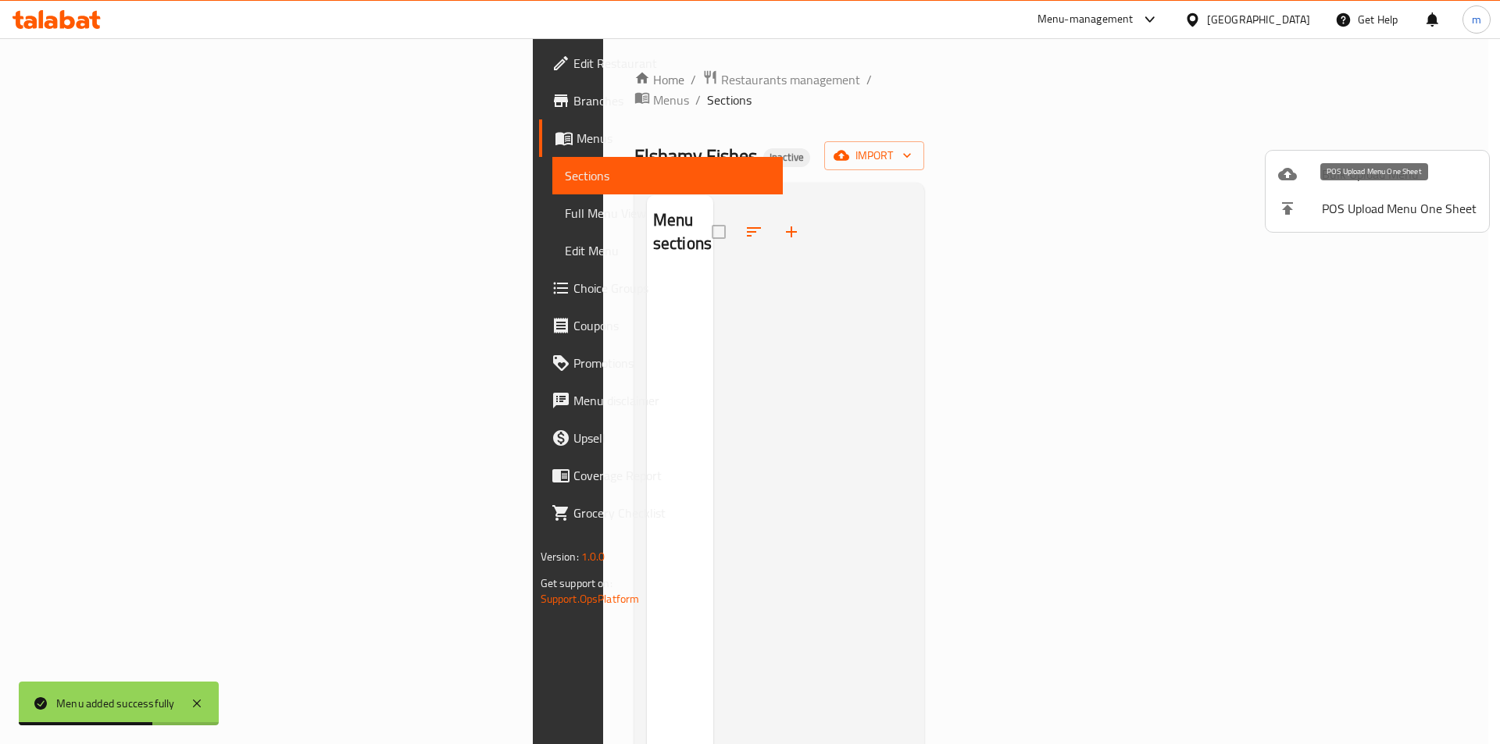
click at [1329, 191] on li "POS Upload Menu One Sheet" at bounding box center [1376, 208] width 223 height 34
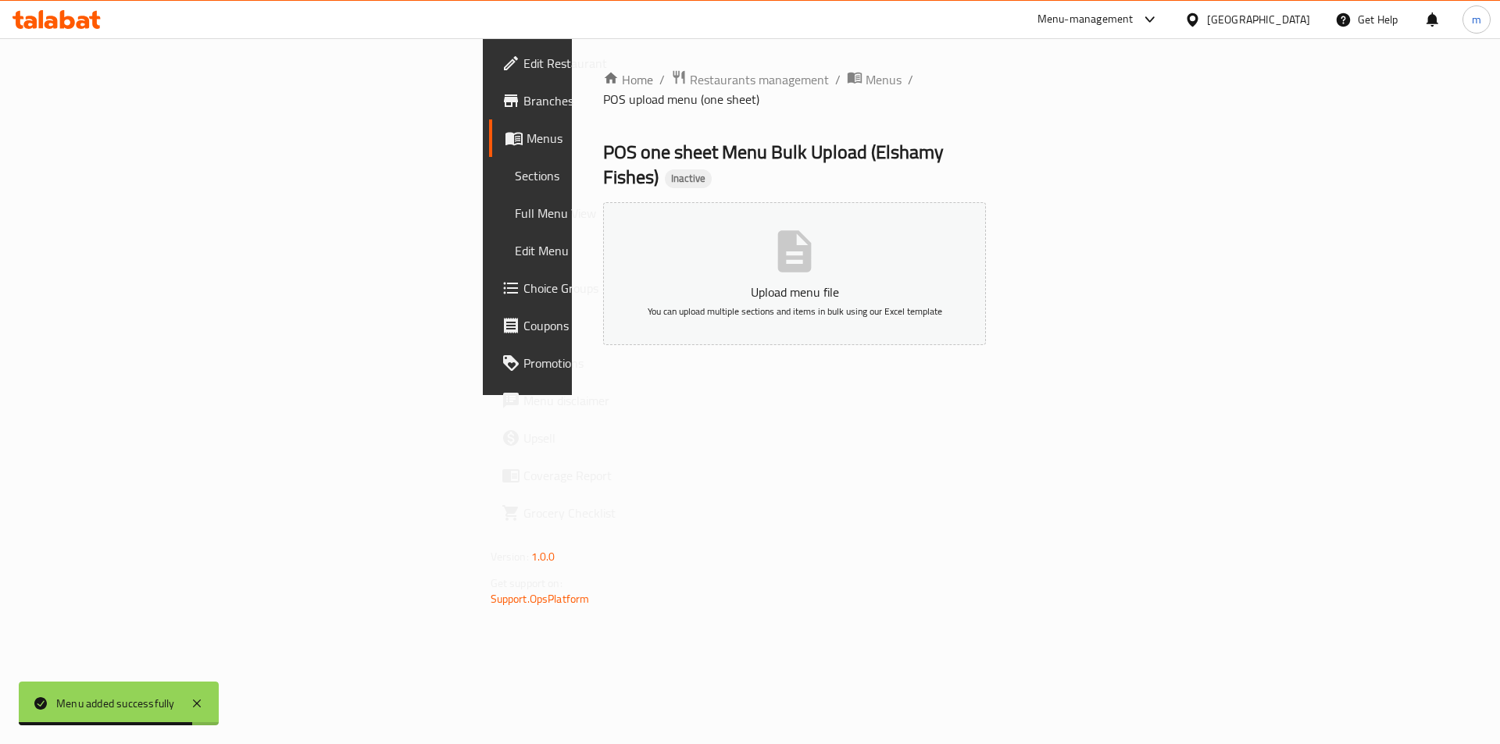
click at [603, 77] on ol "Home / Restaurants management / Menus / POS upload menu (one sheet)" at bounding box center [795, 89] width 384 height 39
click at [866, 84] on span "Menus" at bounding box center [884, 79] width 36 height 19
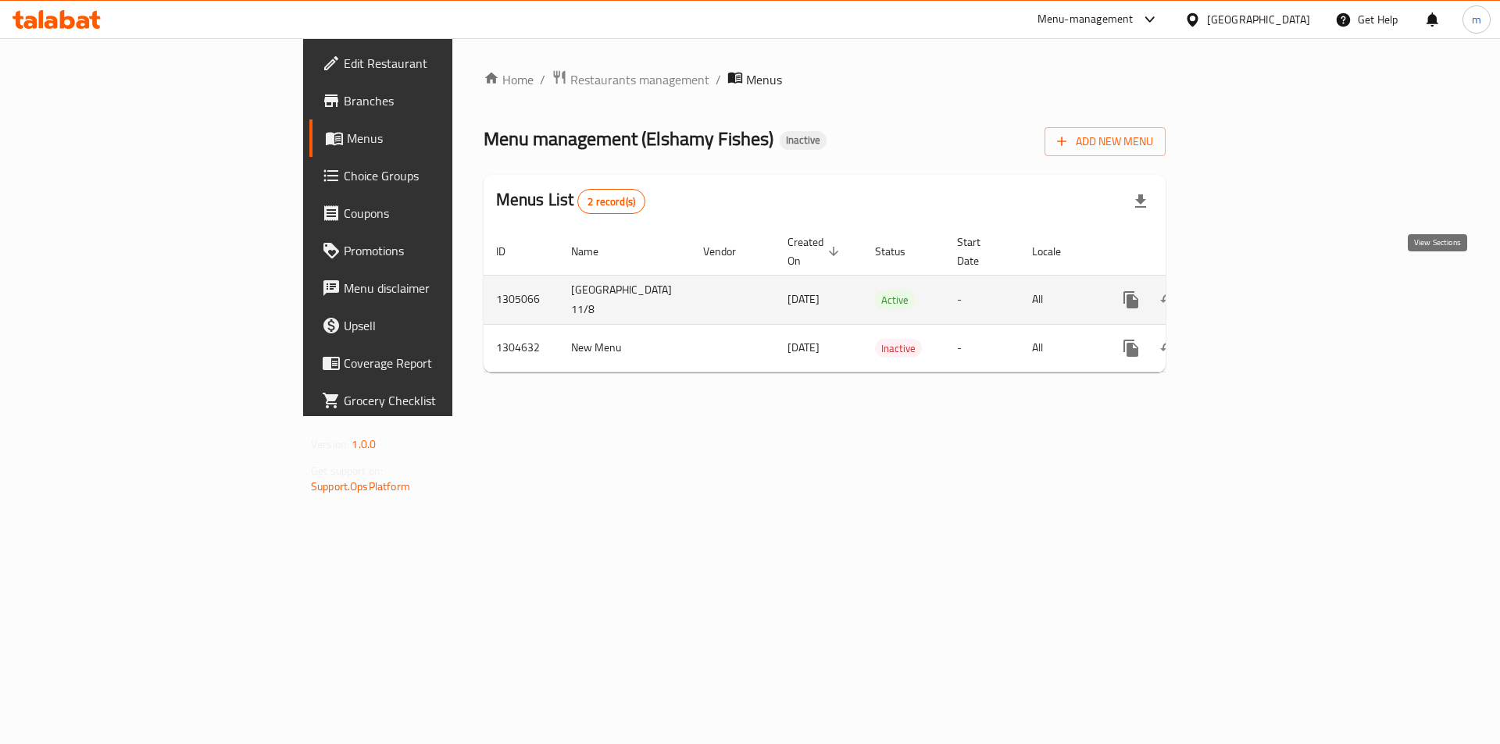
click at [1253, 291] on icon "enhanced table" at bounding box center [1243, 300] width 19 height 19
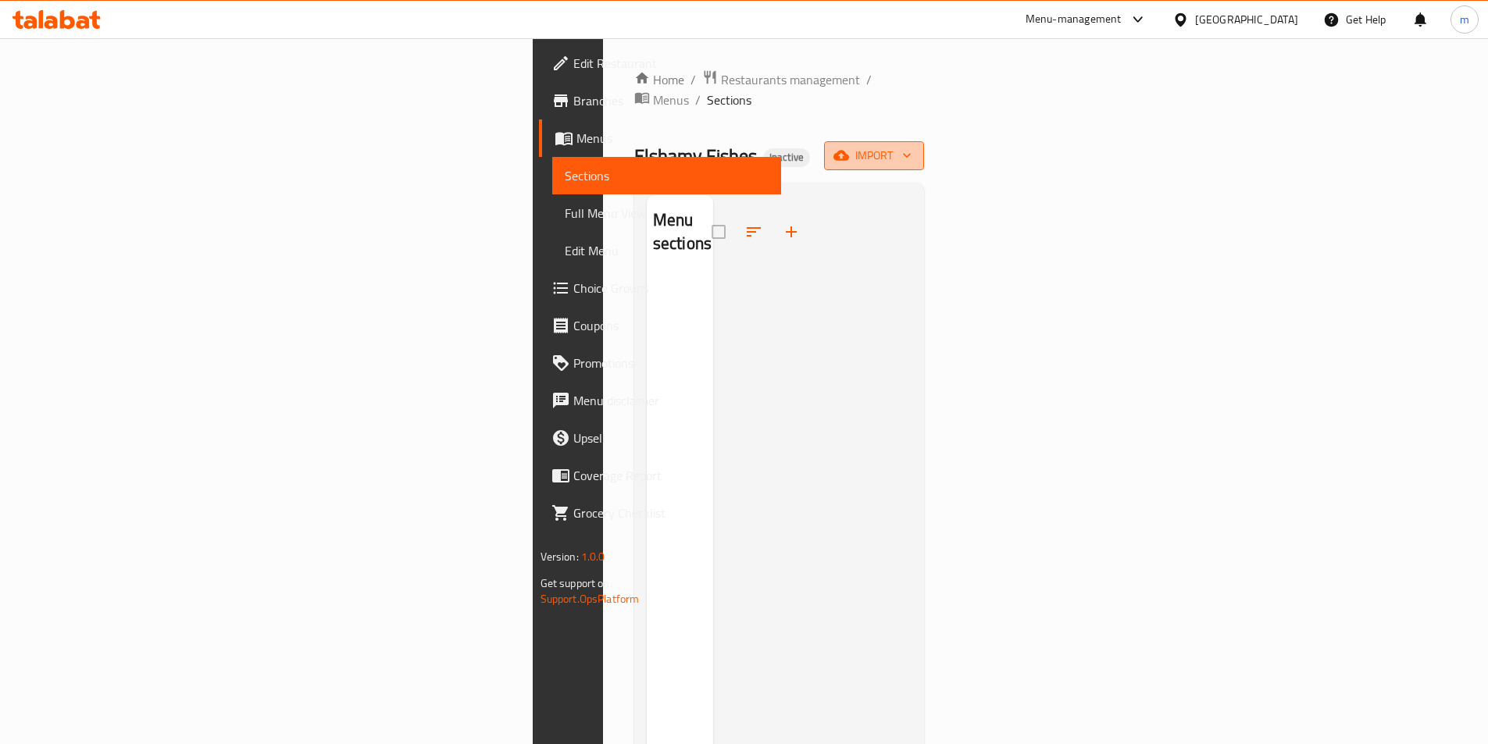
click at [915, 148] on icon "button" at bounding box center [907, 156] width 16 height 16
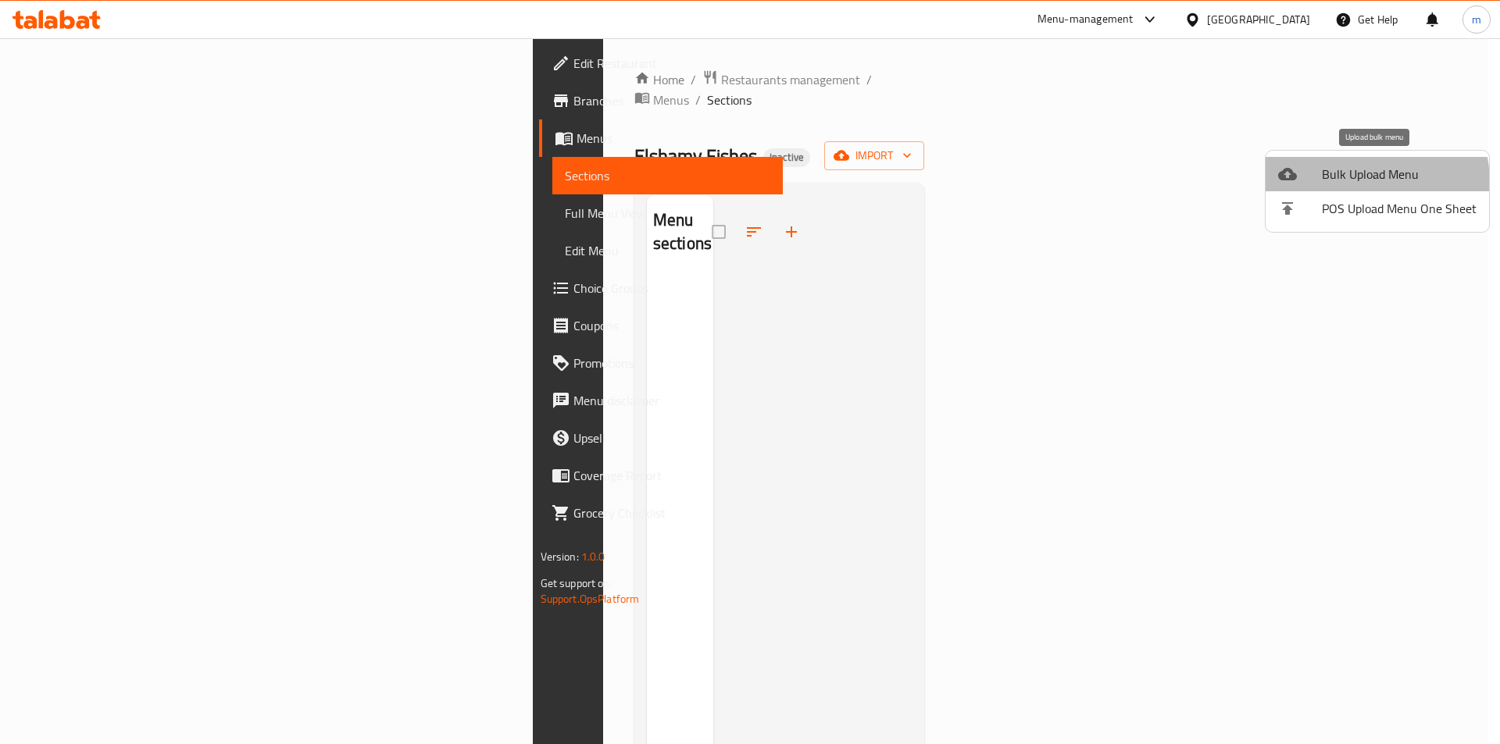
click at [1354, 183] on span "Bulk Upload Menu" at bounding box center [1399, 174] width 155 height 19
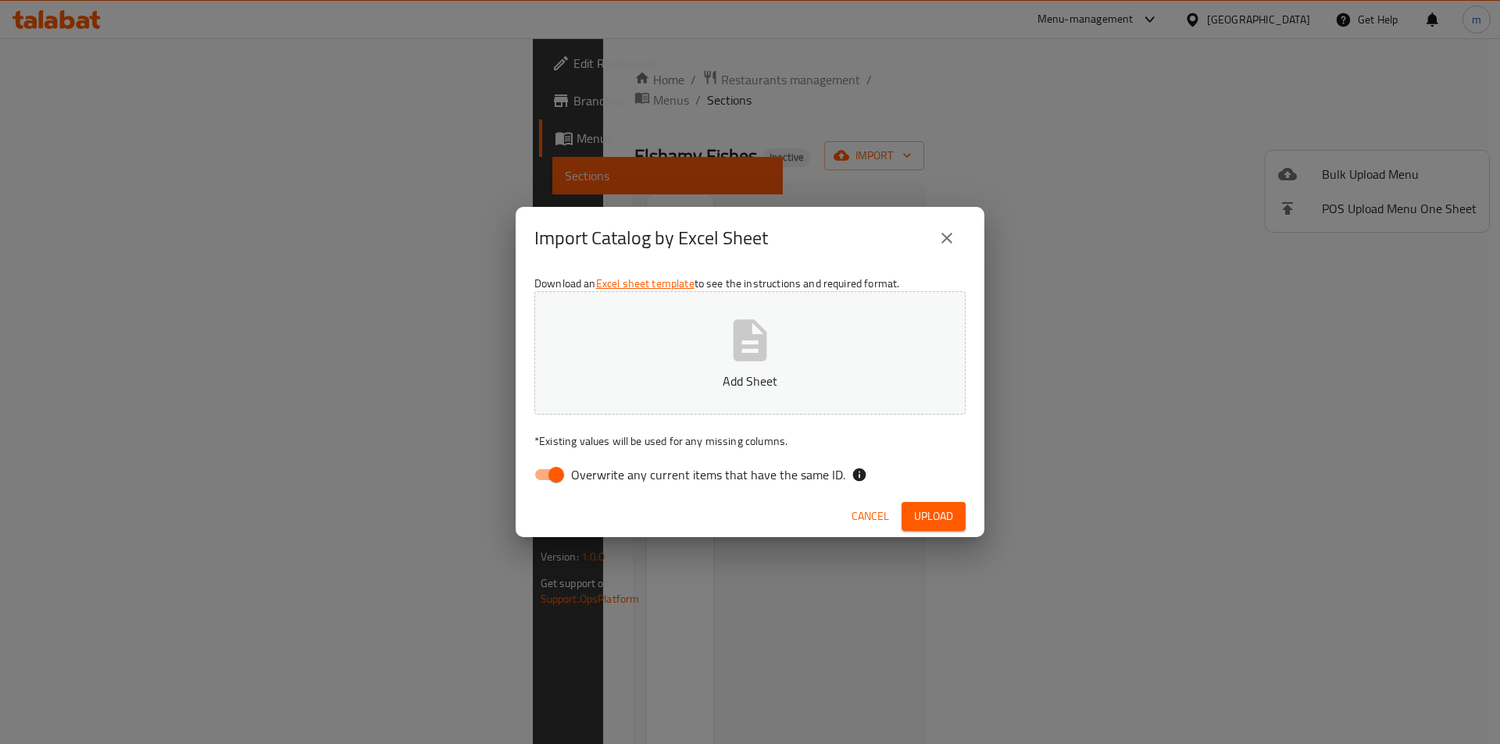
click at [552, 475] on input "Overwrite any current items that have the same ID." at bounding box center [556, 475] width 89 height 30
checkbox input "false"
click at [949, 517] on span "Upload" at bounding box center [933, 517] width 39 height 20
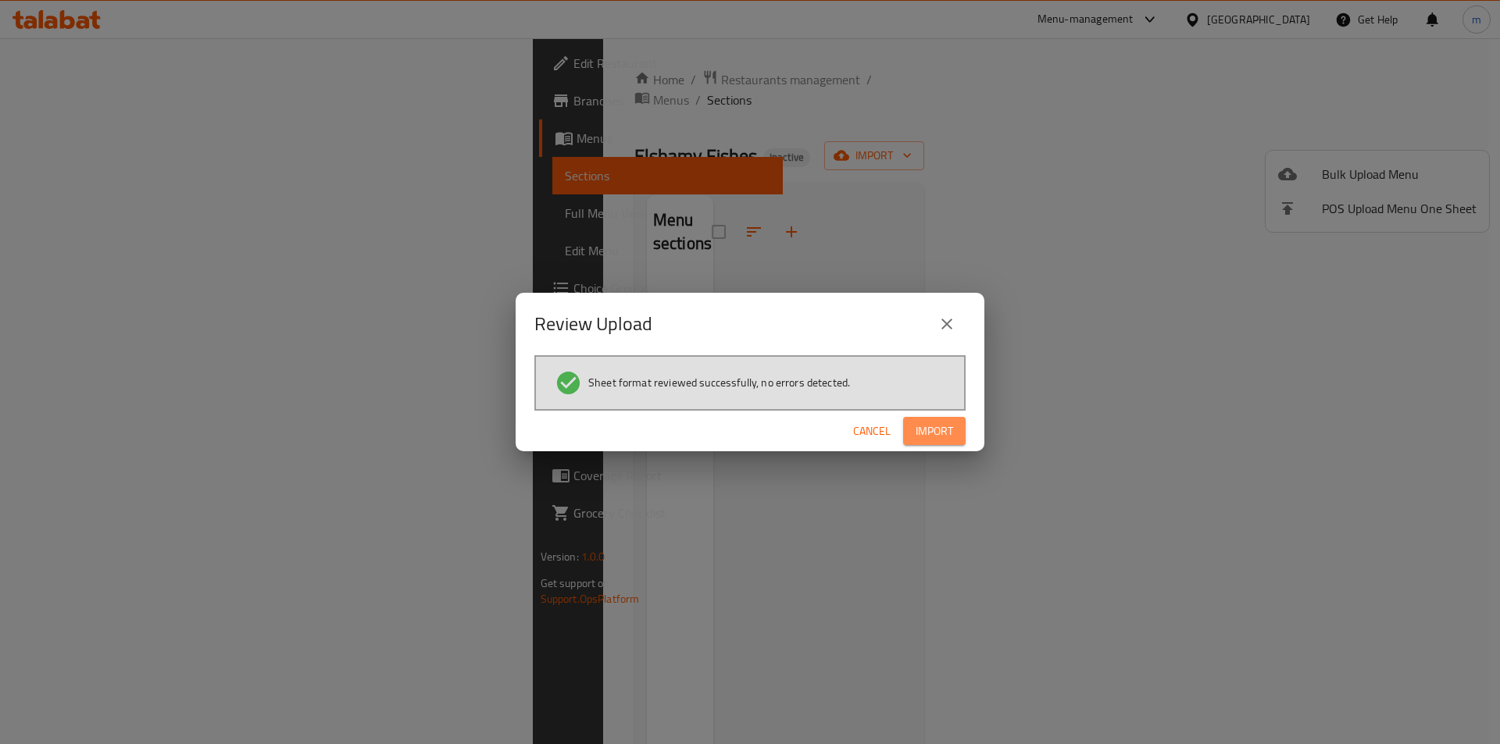
click at [945, 438] on span "Import" at bounding box center [934, 432] width 37 height 20
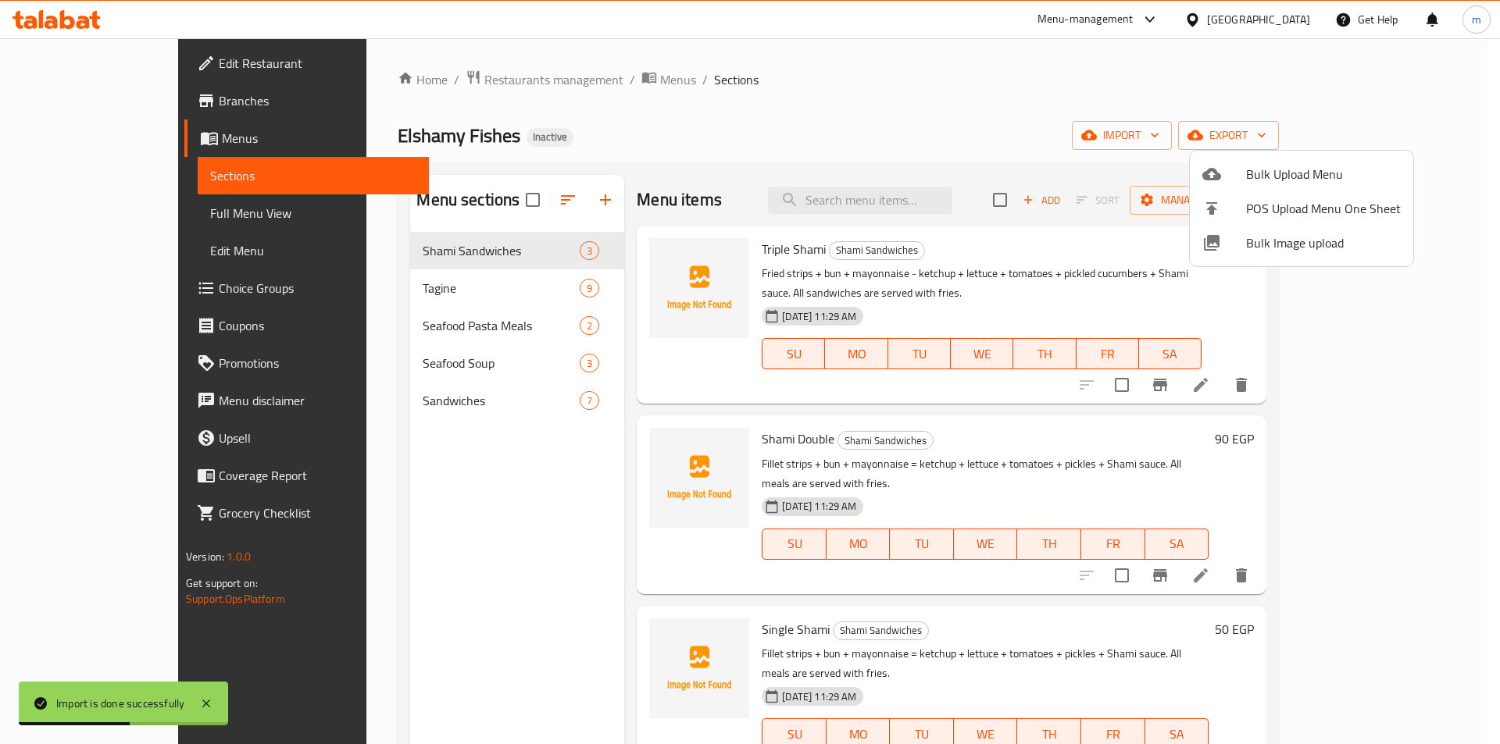
click at [55, 205] on div at bounding box center [750, 372] width 1500 height 744
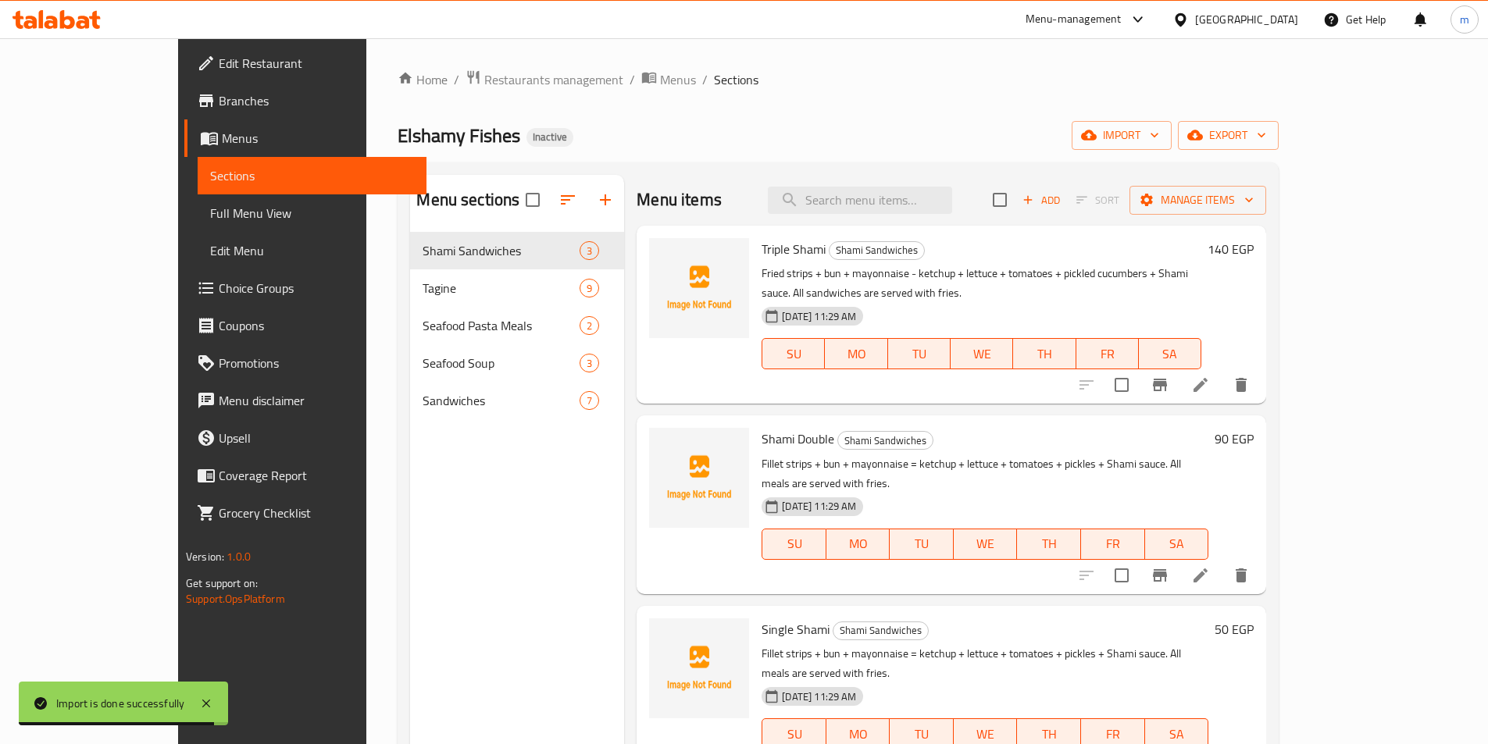
drag, startPoint x: 52, startPoint y: 216, endPoint x: 94, endPoint y: 152, distance: 76.3
click at [210, 216] on span "Full Menu View" at bounding box center [312, 213] width 204 height 19
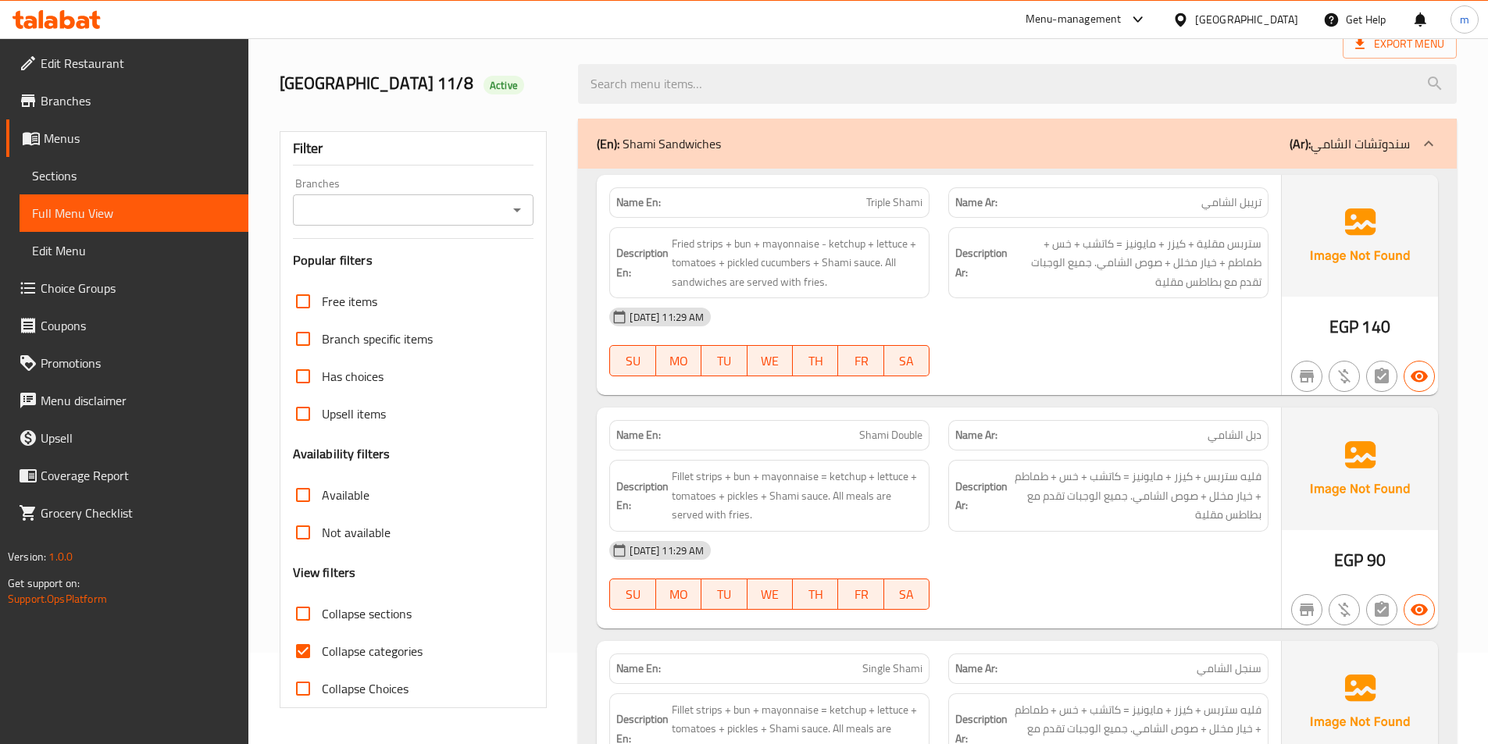
scroll to position [391, 0]
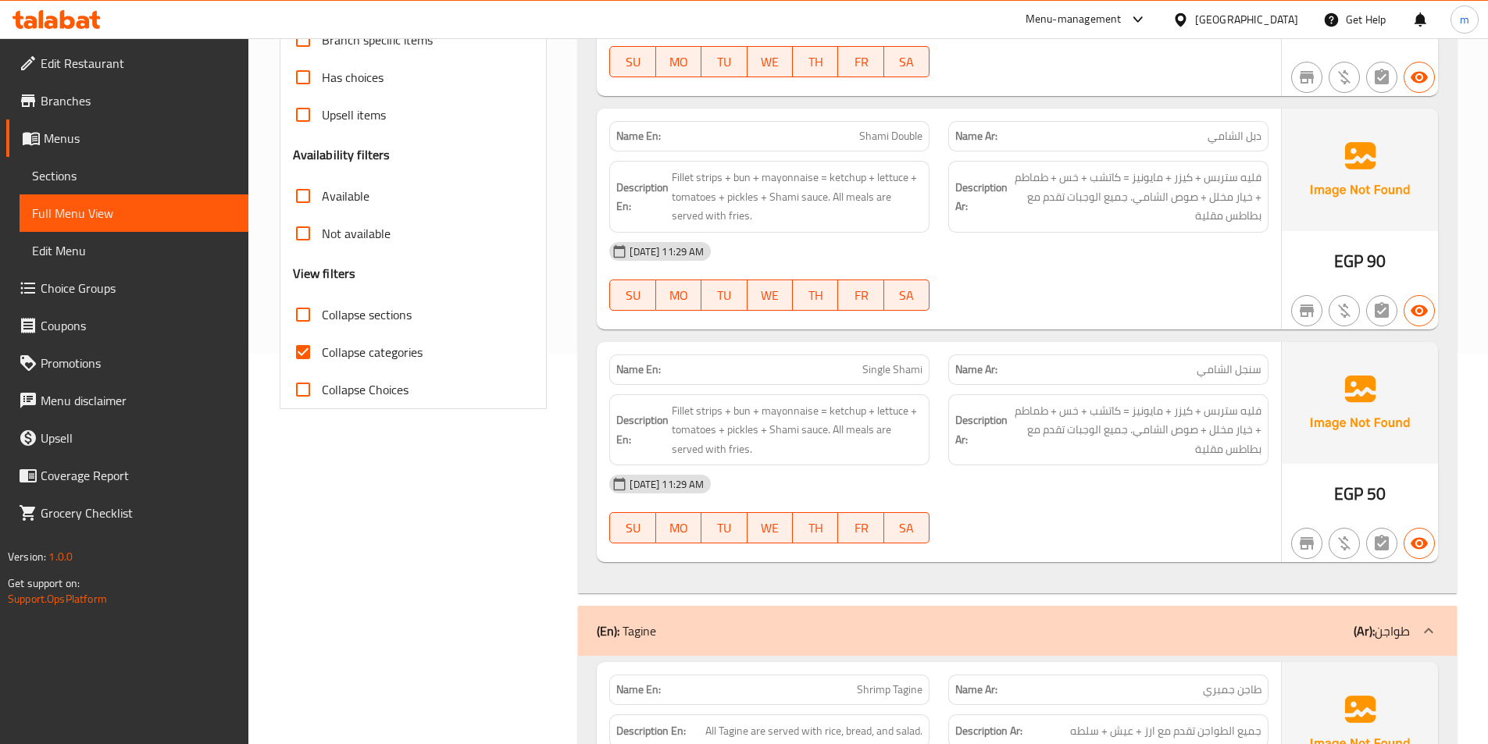
click at [338, 360] on span "Collapse categories" at bounding box center [372, 352] width 101 height 19
click at [322, 360] on input "Collapse categories" at bounding box center [302, 352] width 37 height 37
checkbox input "false"
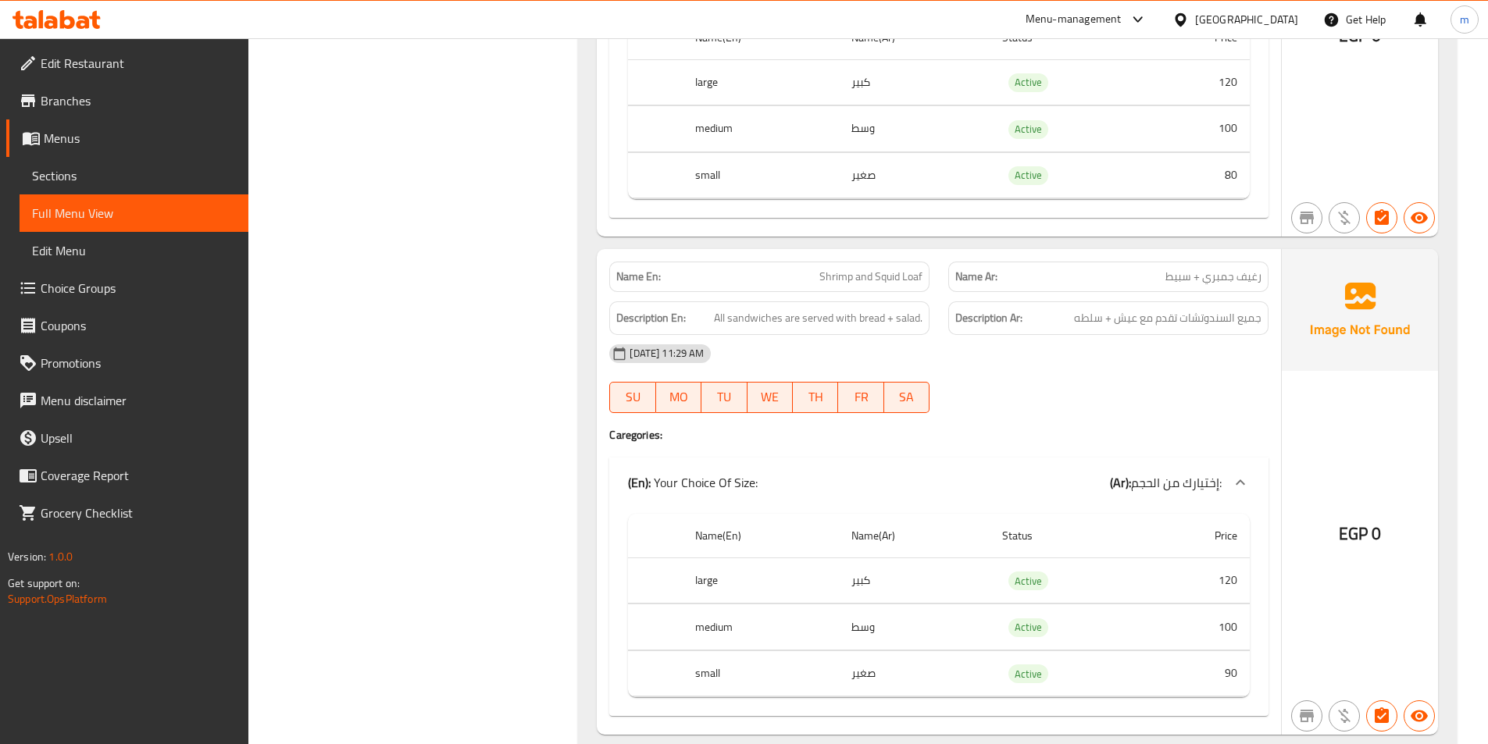
scroll to position [10675, 0]
